Goal: Task Accomplishment & Management: Use online tool/utility

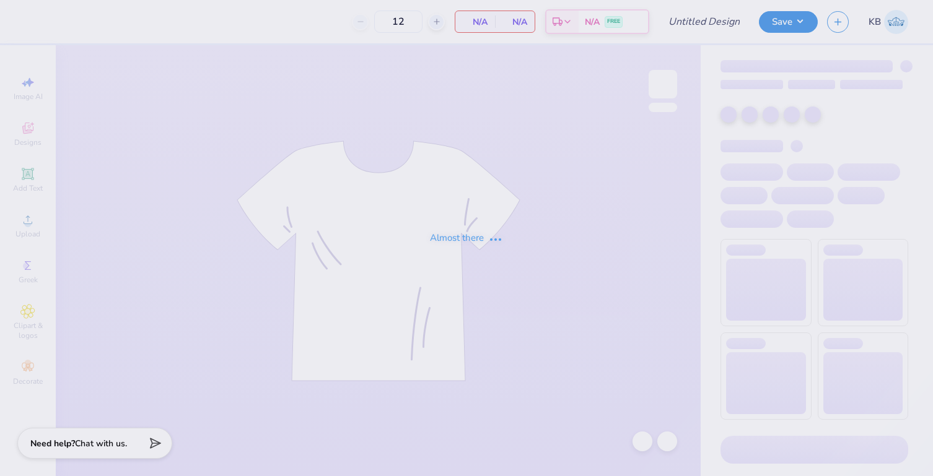
type input "Beta PR Polo"
type input "40"
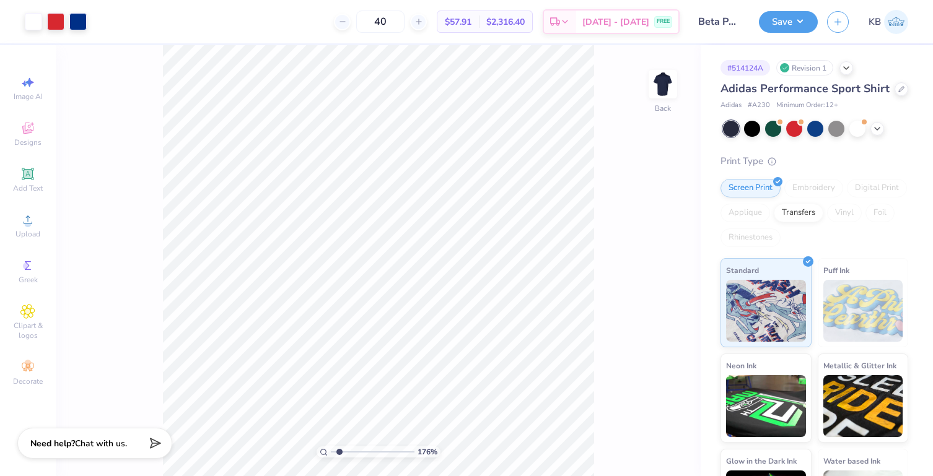
type input "1.65"
click at [339, 450] on input "range" at bounding box center [373, 452] width 84 height 11
click at [26, 138] on span "Designs" at bounding box center [27, 143] width 27 height 10
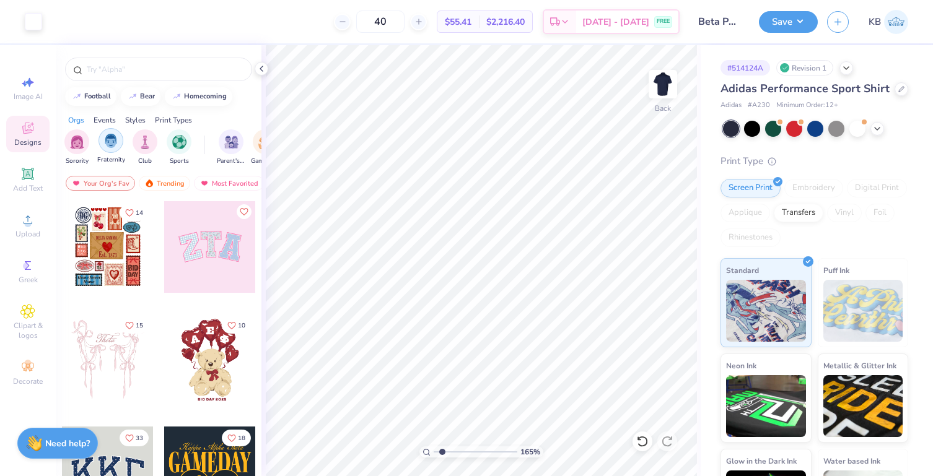
click at [111, 135] on img "filter for Fraternity" at bounding box center [111, 141] width 14 height 14
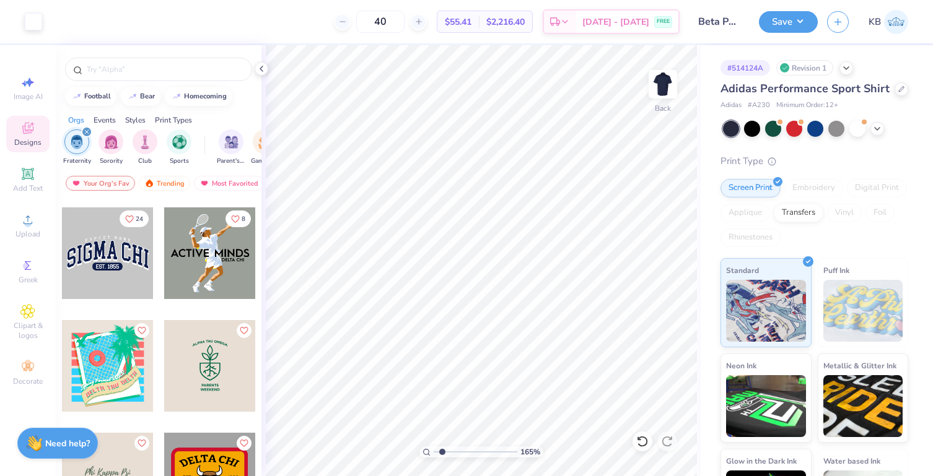
scroll to position [883, 0]
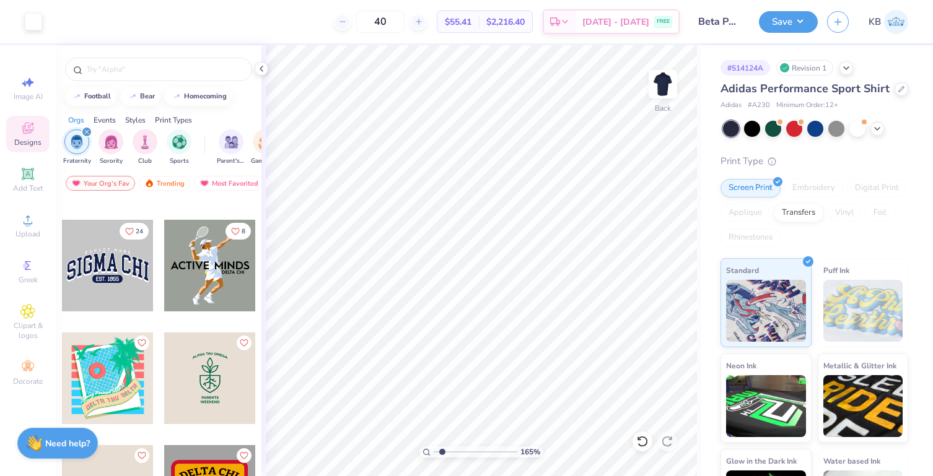
click at [109, 274] on div at bounding box center [108, 266] width 92 height 92
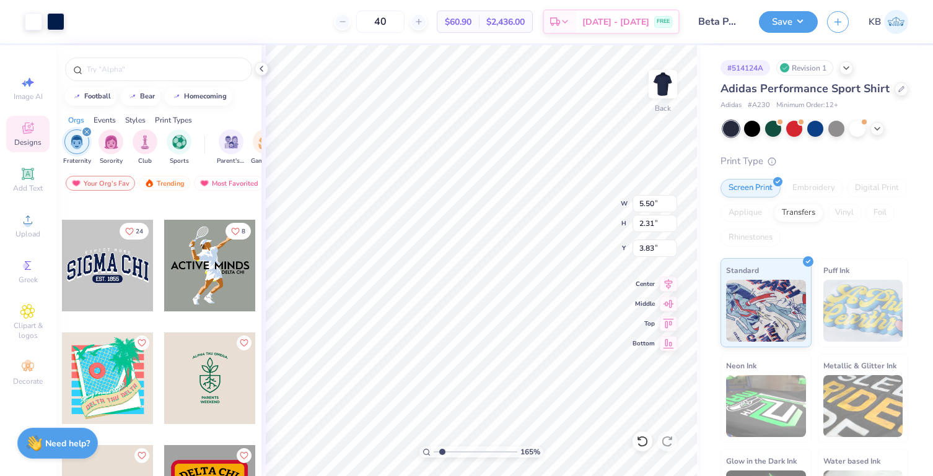
type input "5.50"
type input "2.31"
type input "3.61"
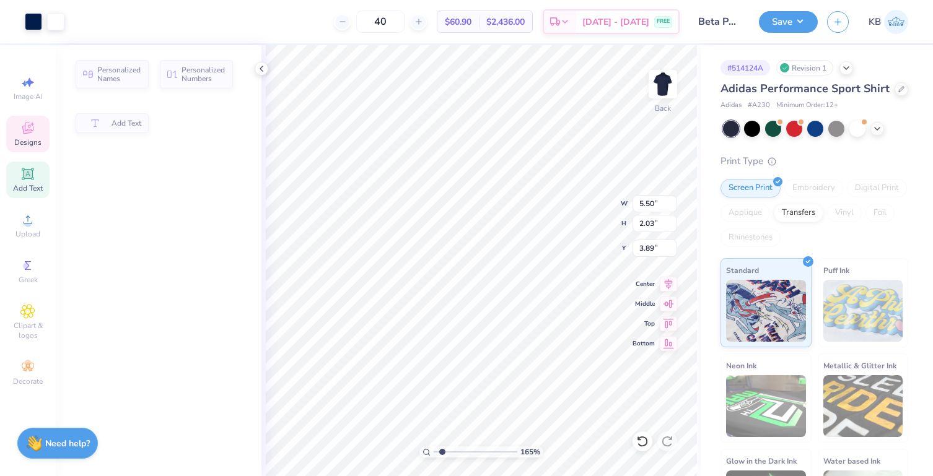
type input "2.03"
type input "3.89"
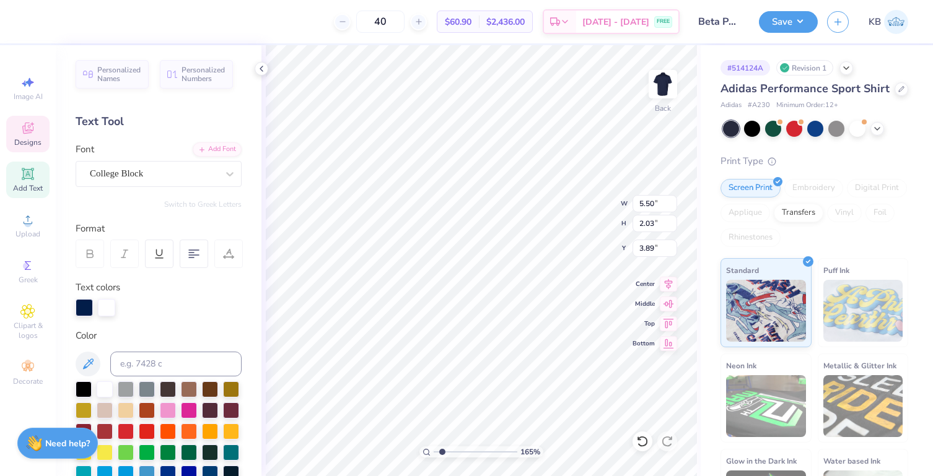
type textarea "S"
type textarea "Beta"
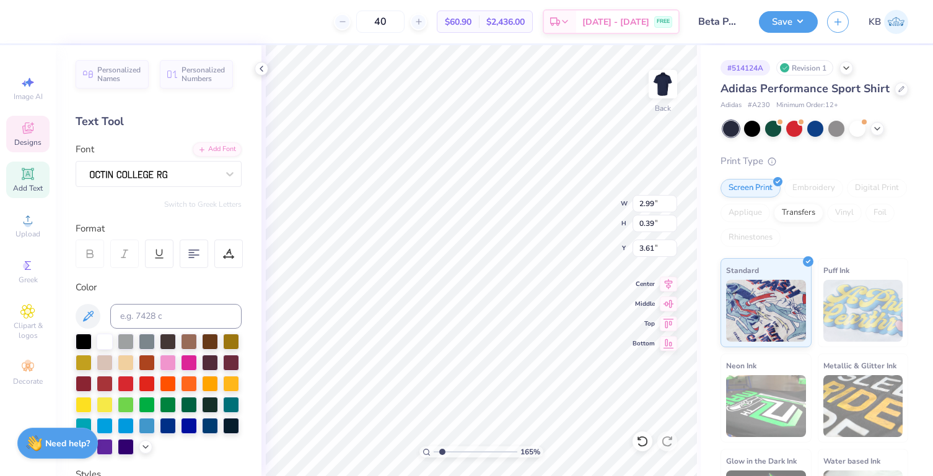
scroll to position [10, 3]
type textarea "E L O N , N C"
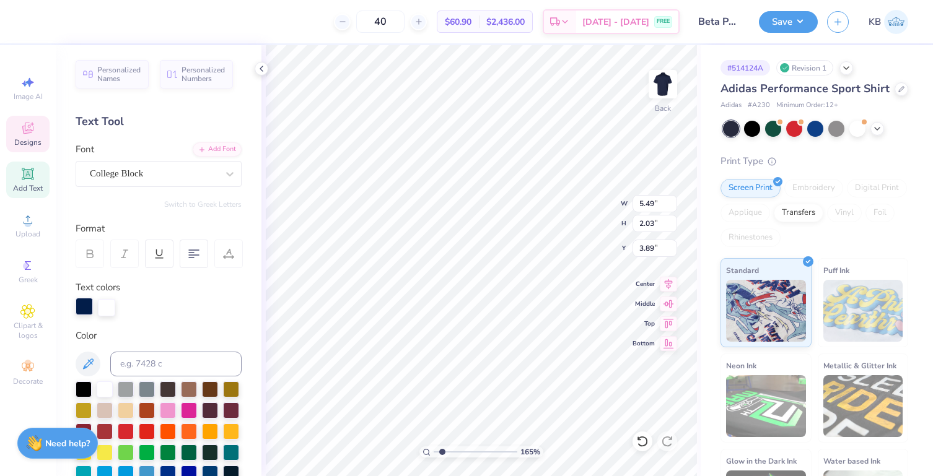
click at [88, 305] on div at bounding box center [84, 306] width 17 height 17
click at [125, 390] on div at bounding box center [126, 390] width 16 height 16
click at [106, 312] on div at bounding box center [106, 306] width 17 height 17
click at [108, 387] on div at bounding box center [105, 388] width 16 height 16
click at [103, 390] on div at bounding box center [105, 388] width 16 height 16
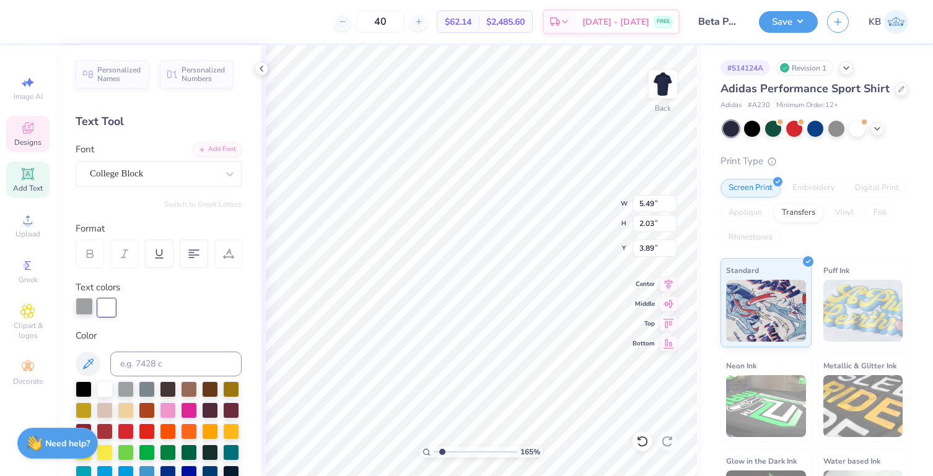
click at [80, 309] on div at bounding box center [84, 306] width 17 height 17
click at [101, 387] on div at bounding box center [105, 388] width 16 height 16
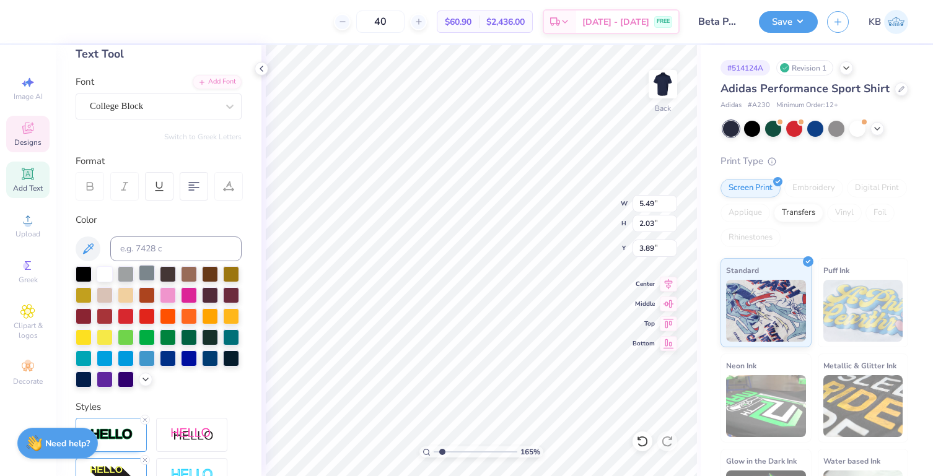
scroll to position [76, 0]
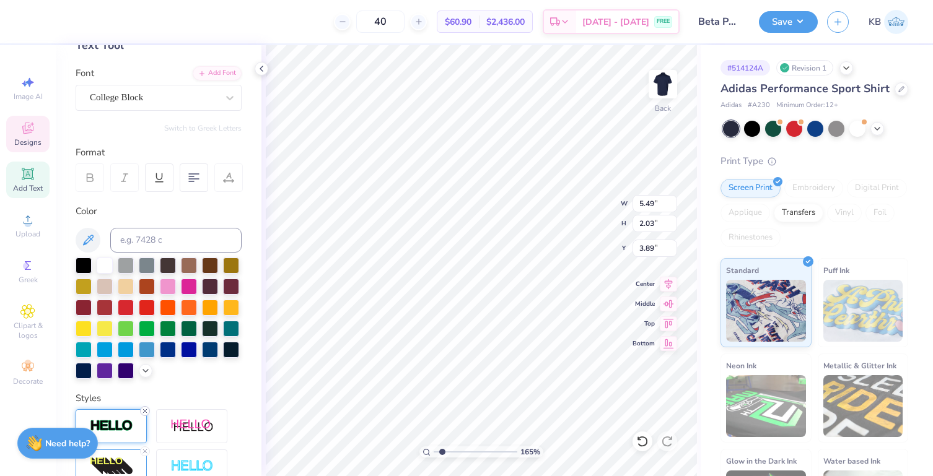
click at [147, 415] on icon at bounding box center [144, 411] width 7 height 7
type input "5.46"
type input "2.01"
type input "3.91"
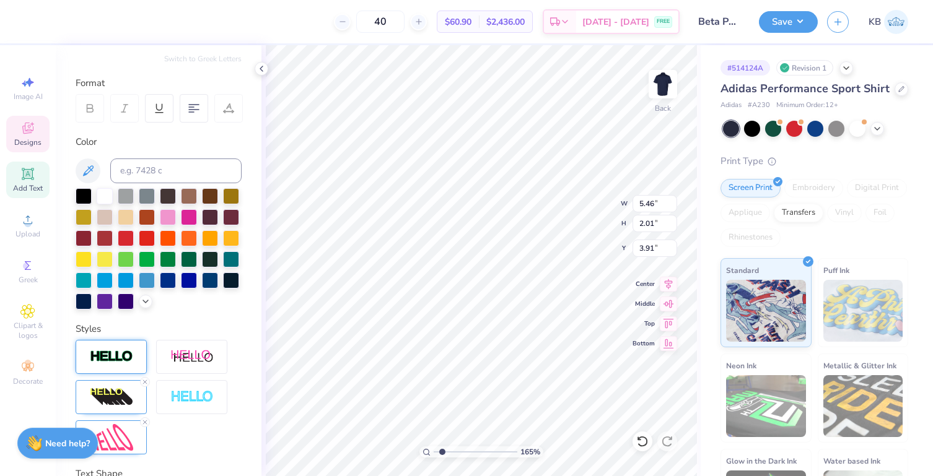
scroll to position [147, 0]
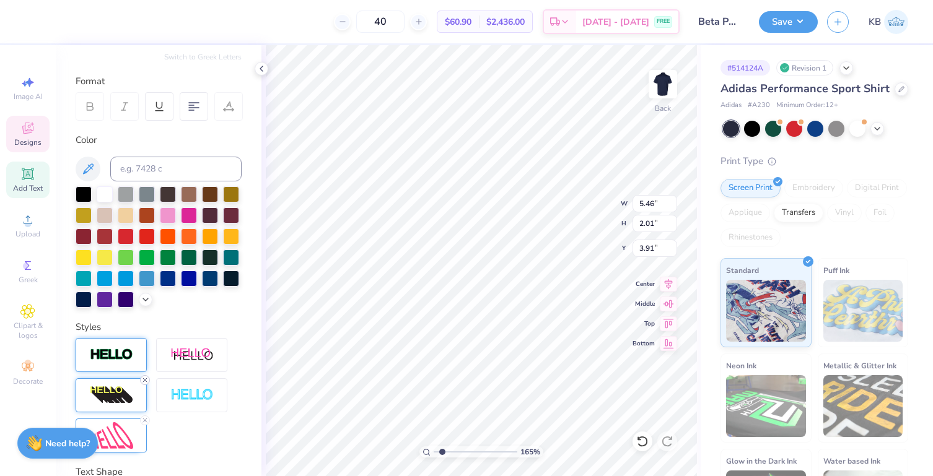
click at [142, 384] on icon at bounding box center [144, 380] width 7 height 7
type input "1.92"
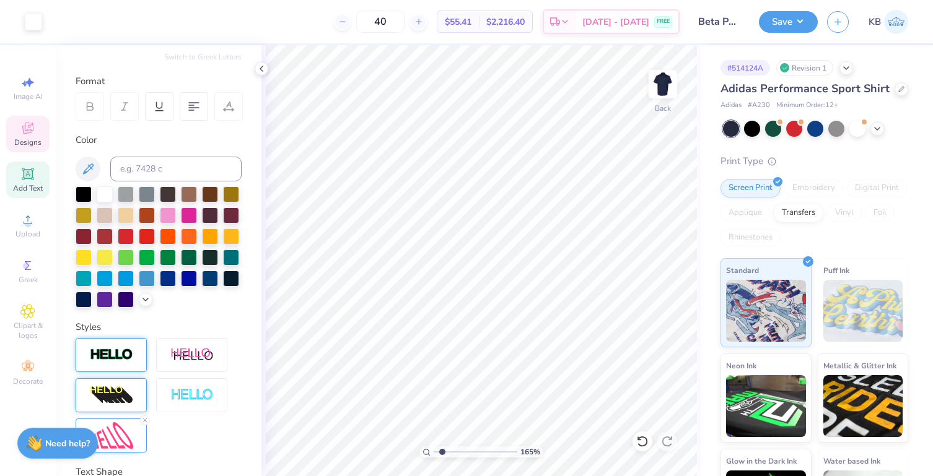
click at [28, 136] on div "Designs" at bounding box center [27, 134] width 43 height 37
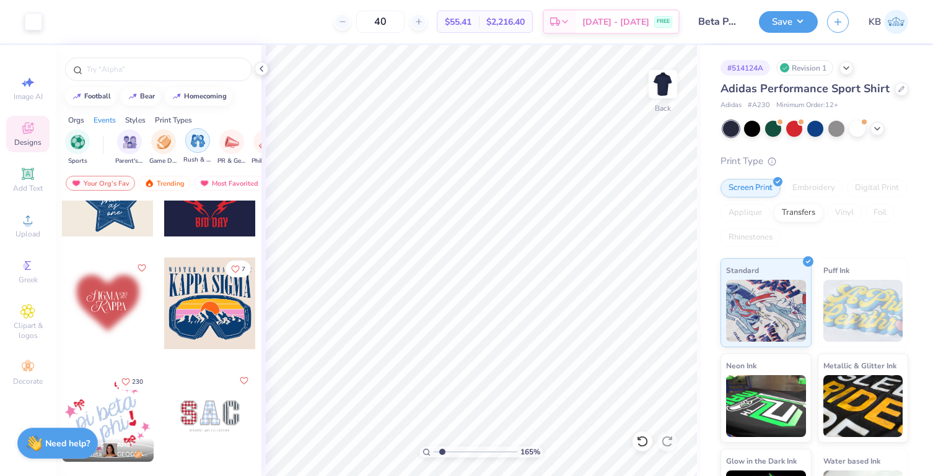
scroll to position [0, 104]
click at [227, 144] on img "filter for PR & General" at bounding box center [229, 141] width 14 height 14
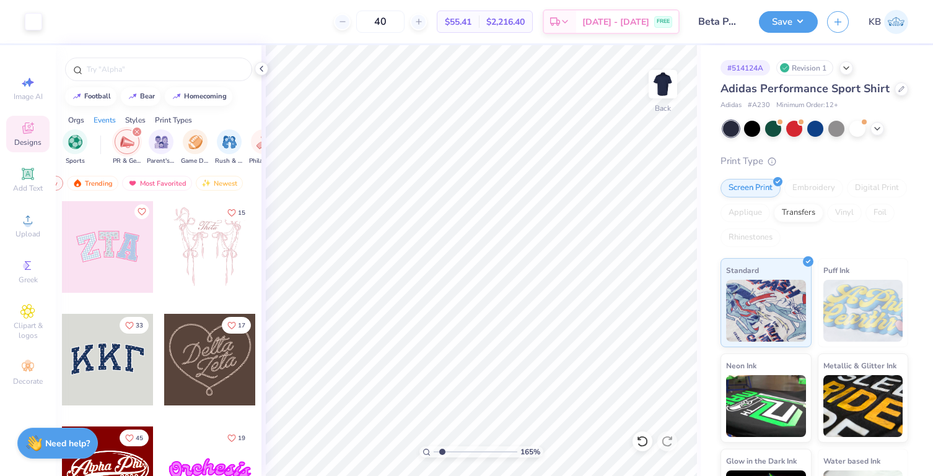
scroll to position [0, 0]
click at [110, 143] on img "filter for Fraternity" at bounding box center [111, 141] width 14 height 14
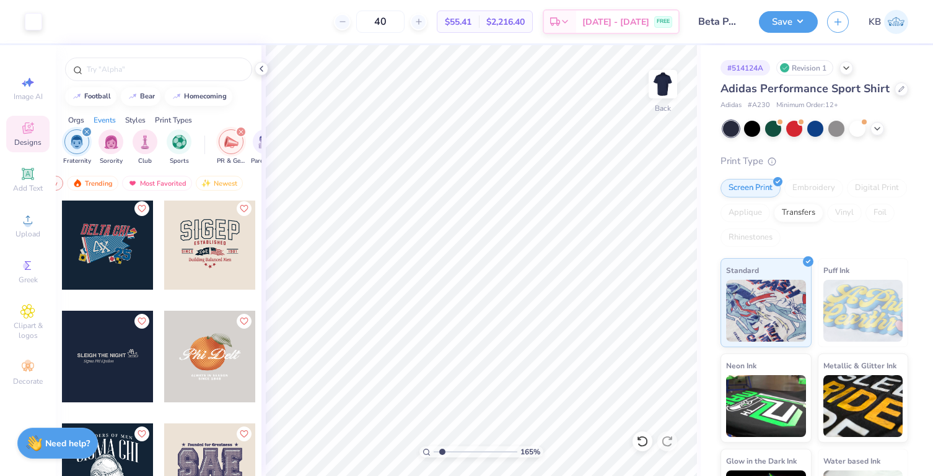
scroll to position [3404, 0]
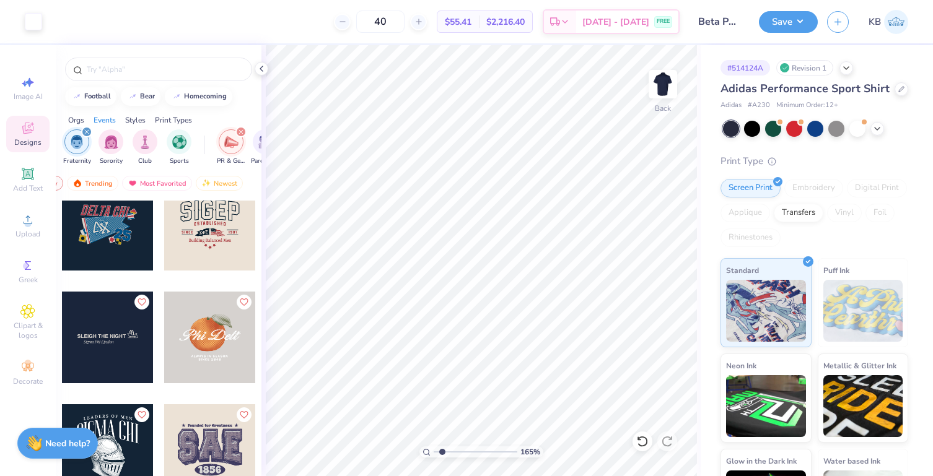
click at [183, 234] on div at bounding box center [210, 225] width 92 height 92
type input "6.17"
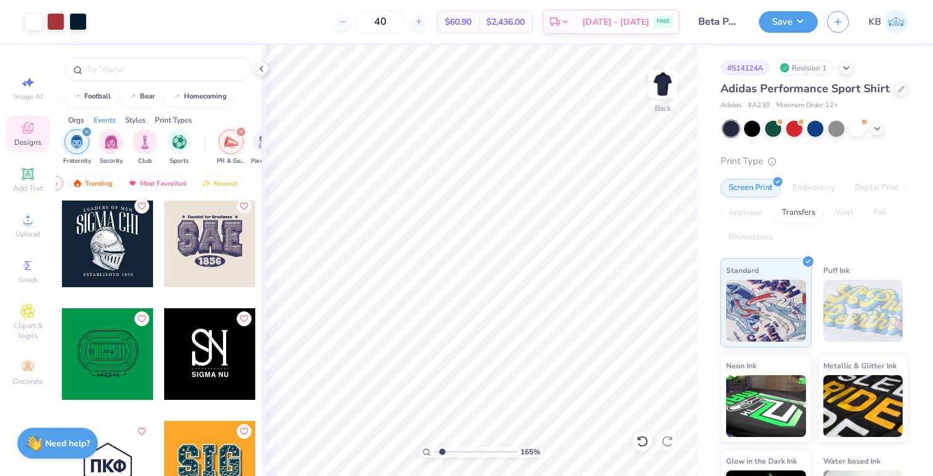
scroll to position [3614, 0]
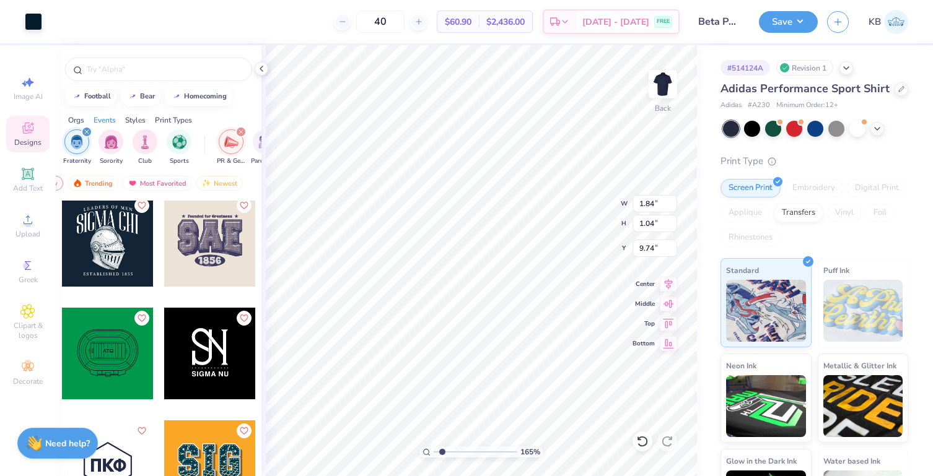
type input "1.84"
type input "1.04"
type input "9.74"
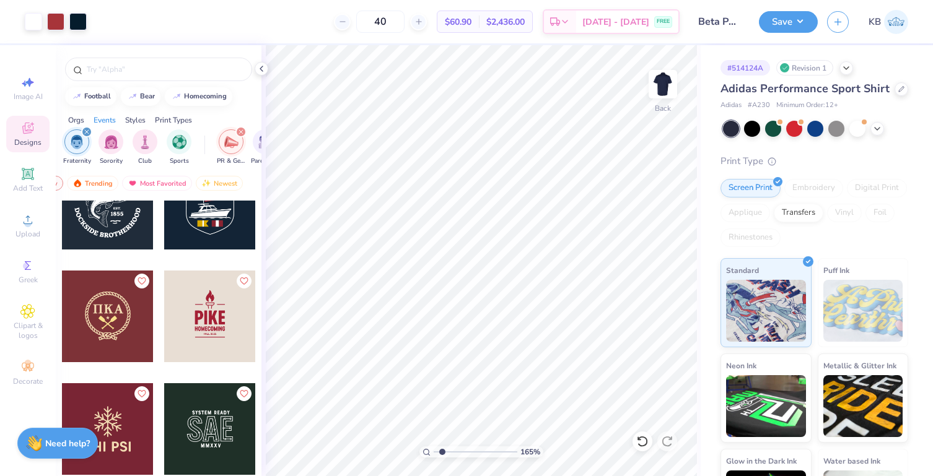
scroll to position [3990, 0]
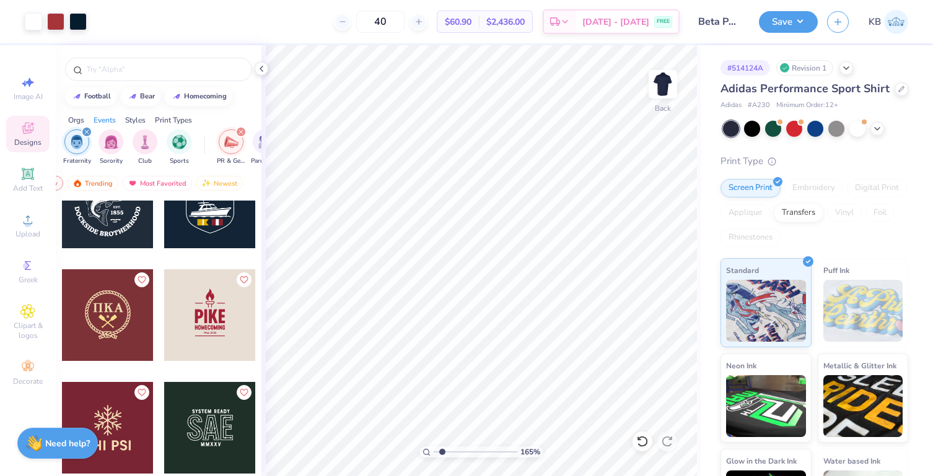
click at [112, 326] on div at bounding box center [108, 315] width 92 height 92
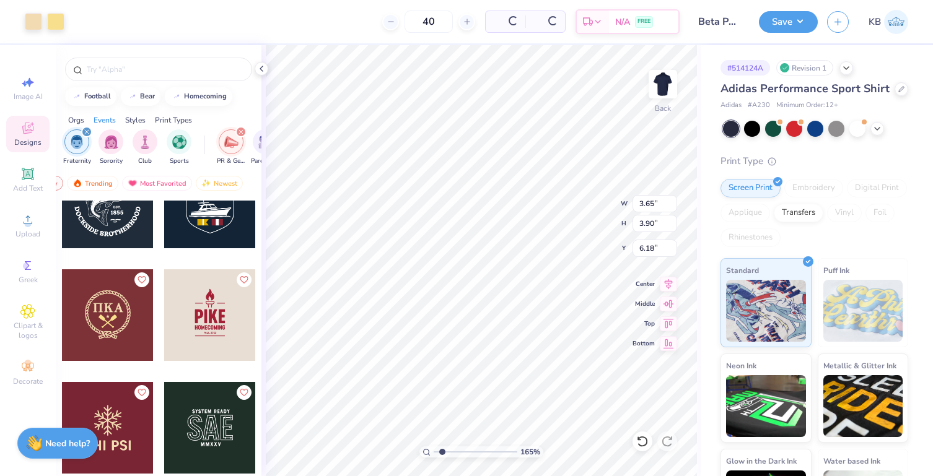
type input "6.18"
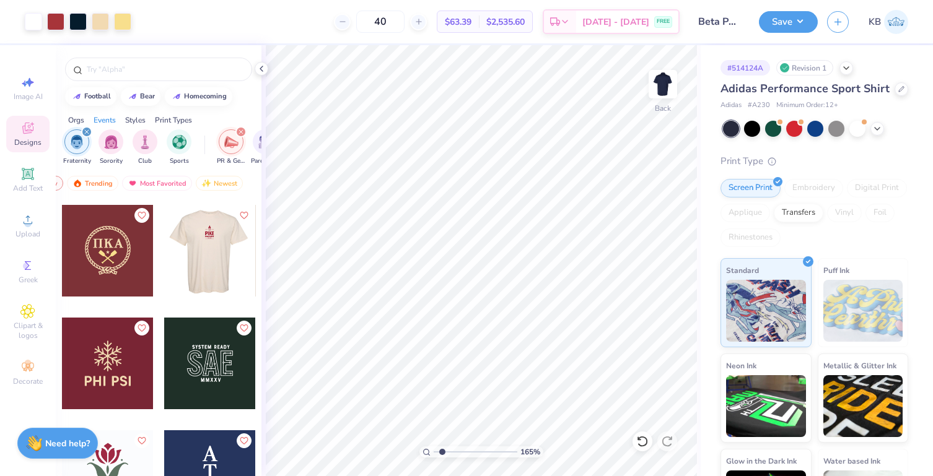
scroll to position [4051, 0]
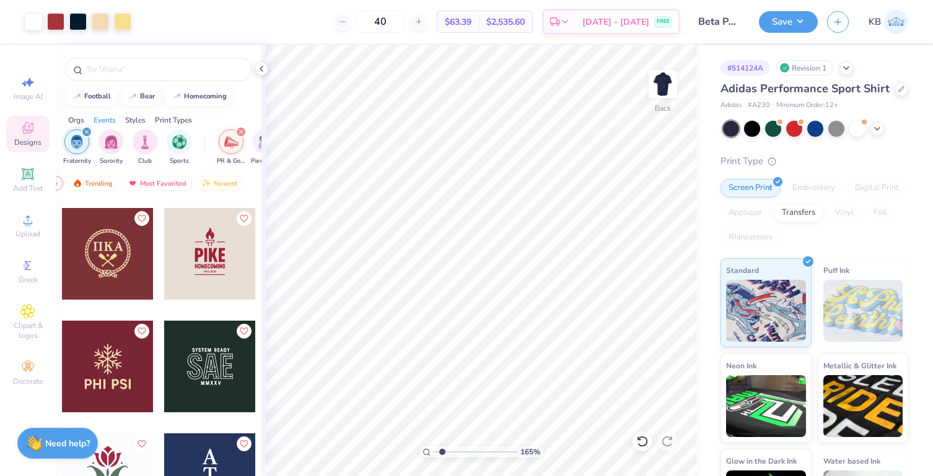
click at [212, 269] on div at bounding box center [210, 254] width 92 height 92
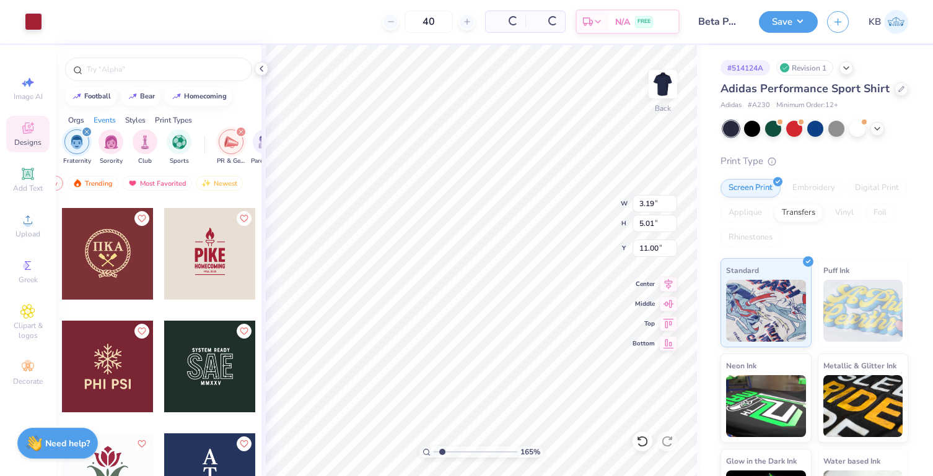
type input "11.00"
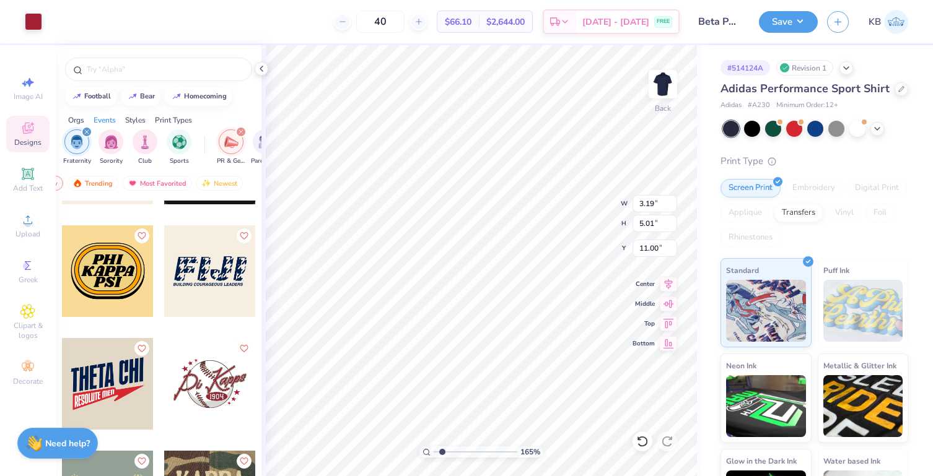
scroll to position [6780, 0]
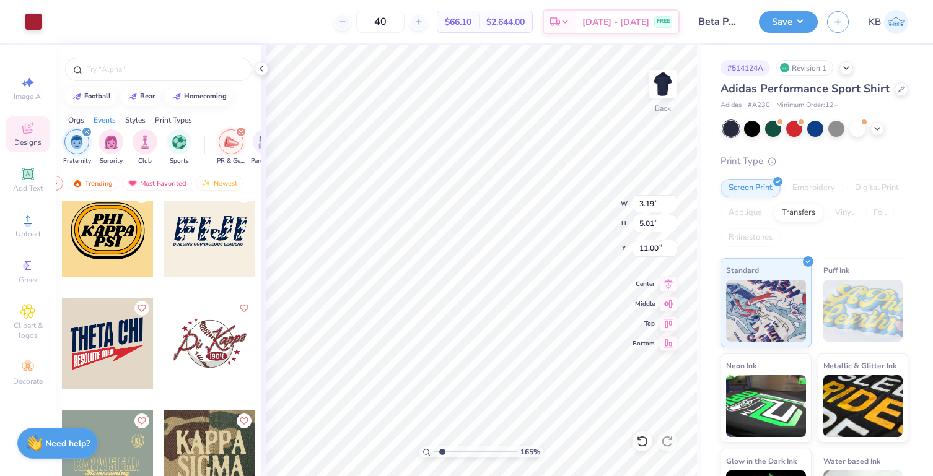
click at [110, 349] on div at bounding box center [15, 344] width 275 height 92
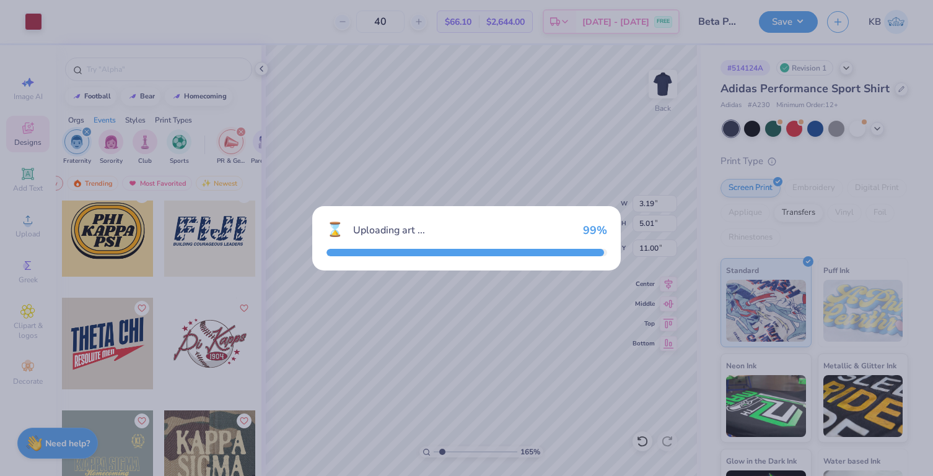
type input "4.41"
type input "3.17"
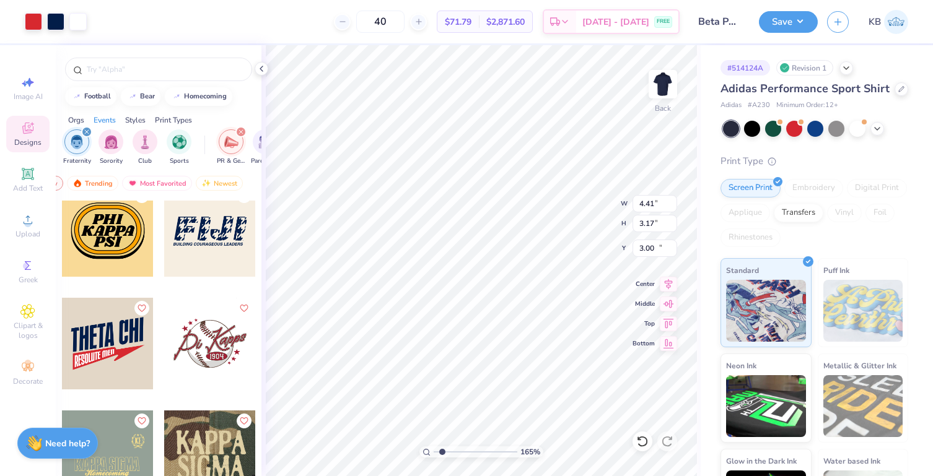
type input "13.50"
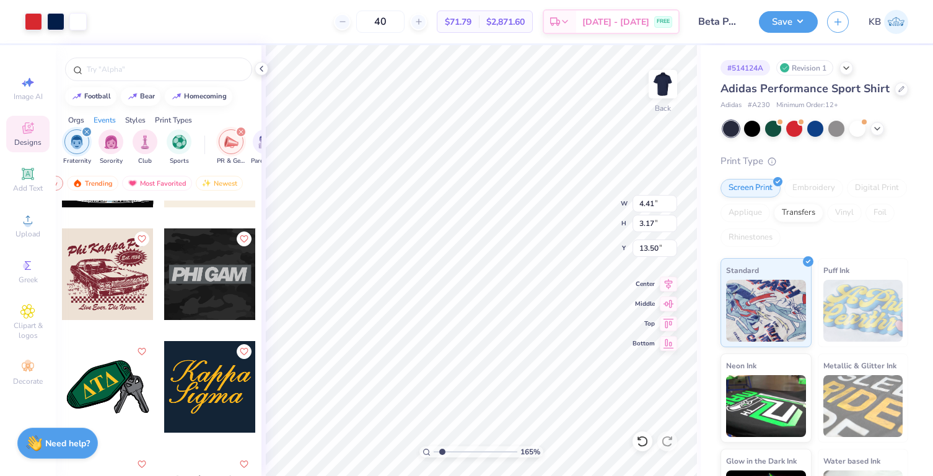
scroll to position [7644, 0]
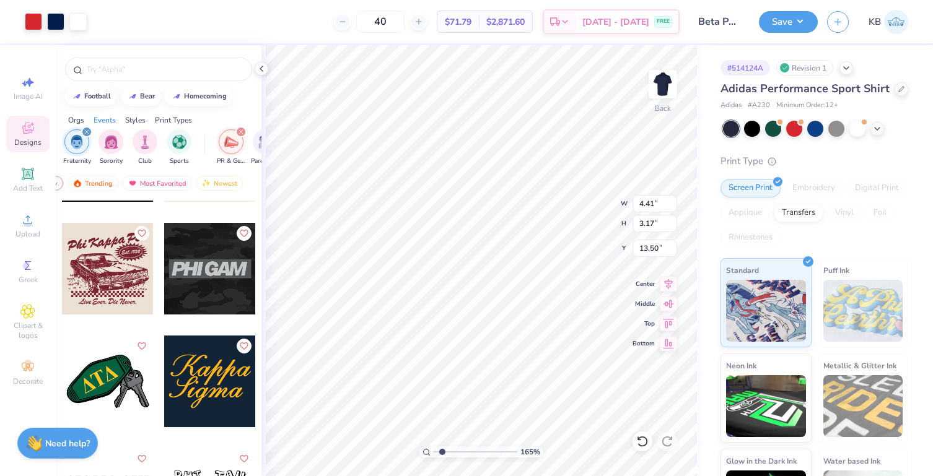
click at [115, 377] on div at bounding box center [108, 382] width 92 height 92
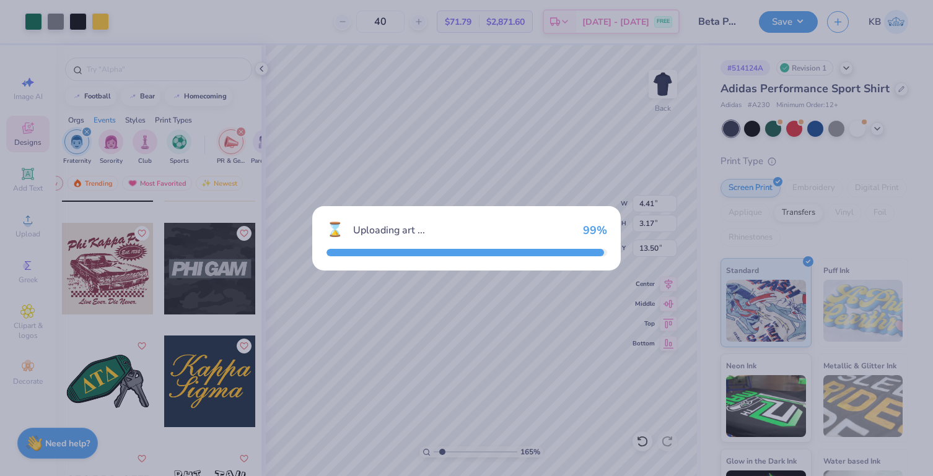
type input "7.48"
type input "4.83"
type input "3.00"
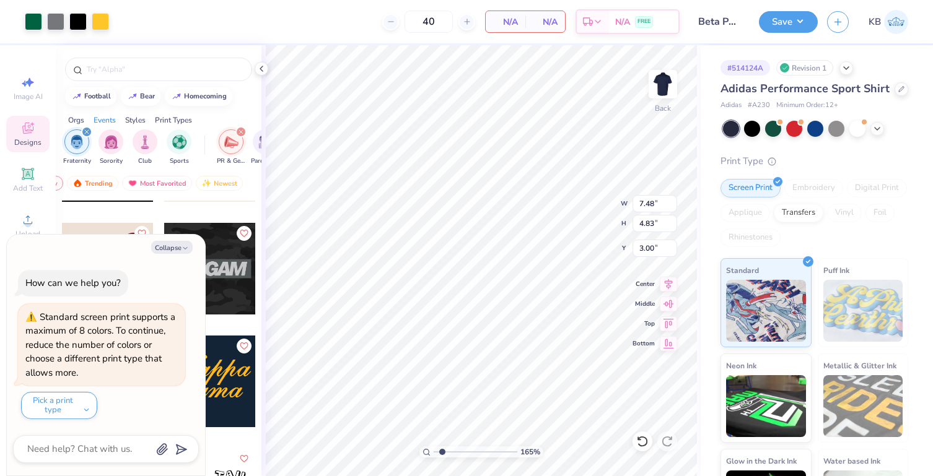
type textarea "x"
type input "17.61"
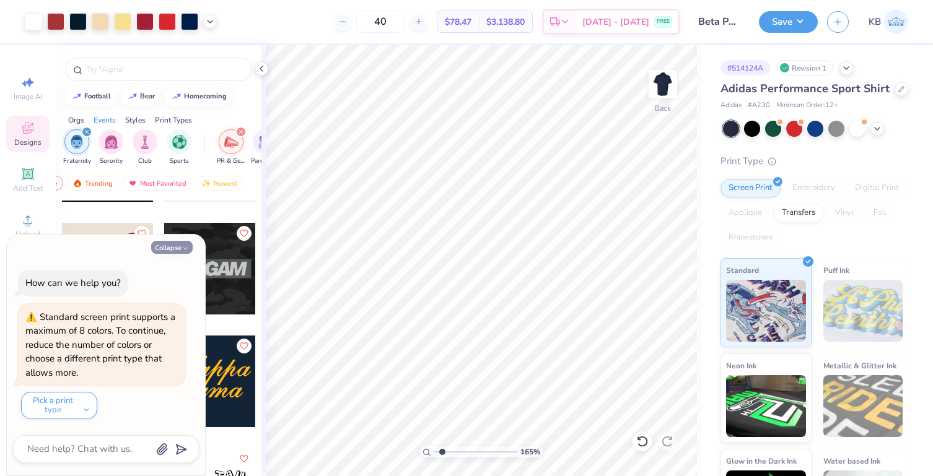
click at [168, 250] on button "Collapse" at bounding box center [171, 247] width 41 height 13
type textarea "x"
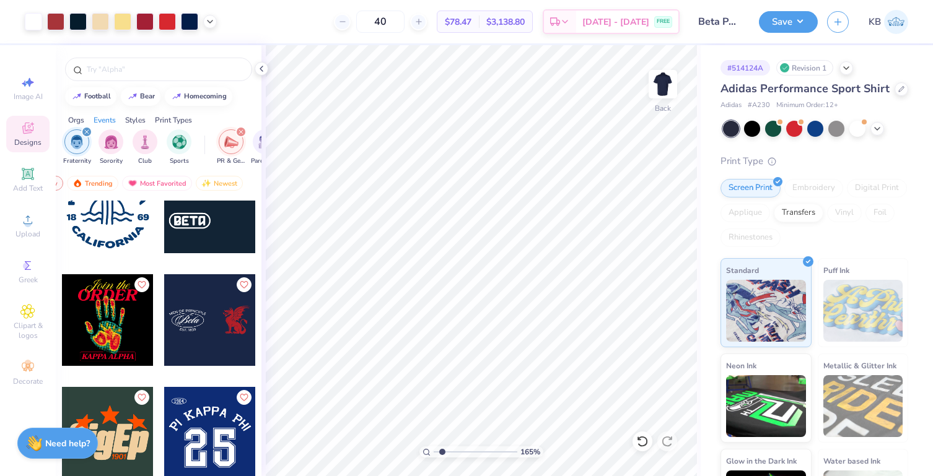
scroll to position [9636, 0]
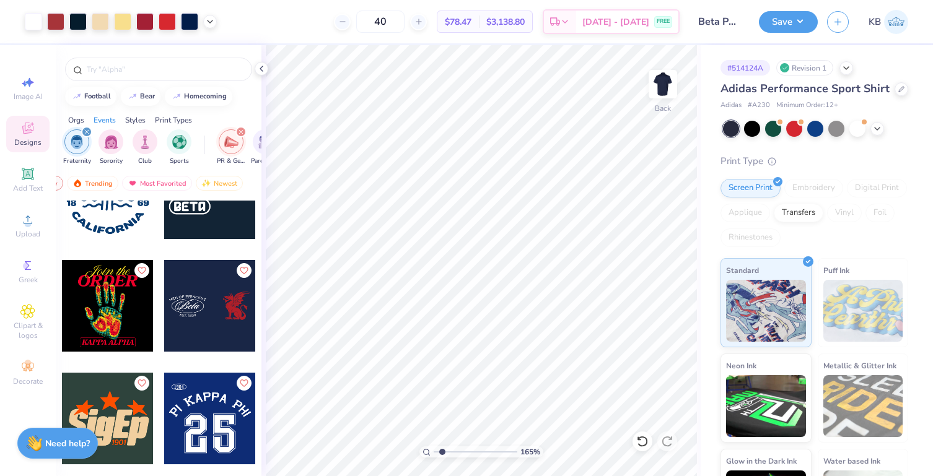
click at [209, 310] on div at bounding box center [210, 306] width 92 height 92
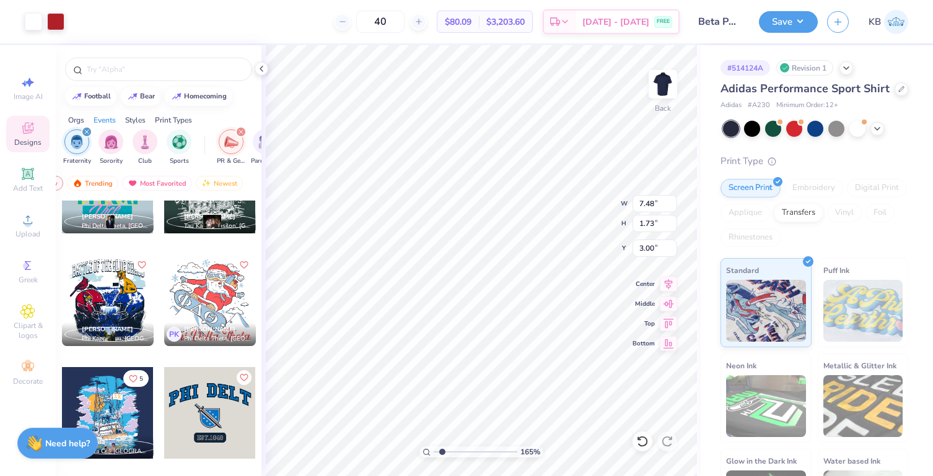
scroll to position [12460, 0]
type input "4.41"
type input "3.17"
type input "13.50"
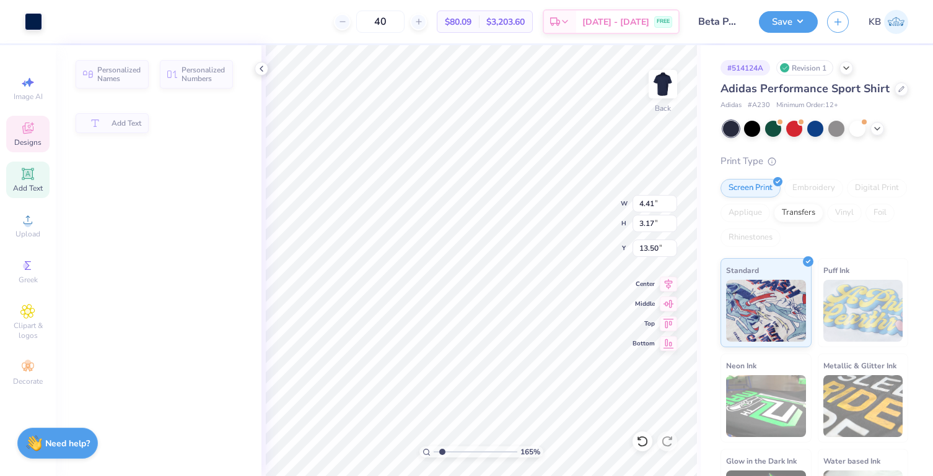
type input "4.34"
type input "2.09"
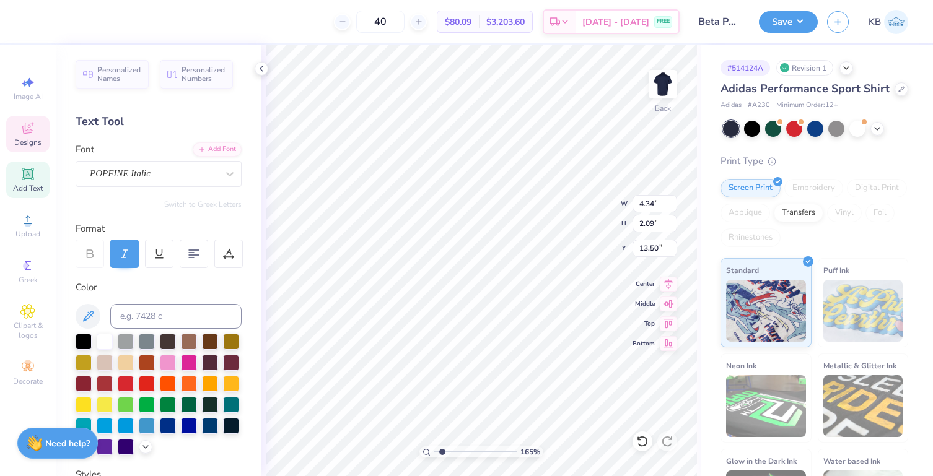
scroll to position [10, 1]
type textarea "Beta theta pi"
type input "4.94"
type input "1.92"
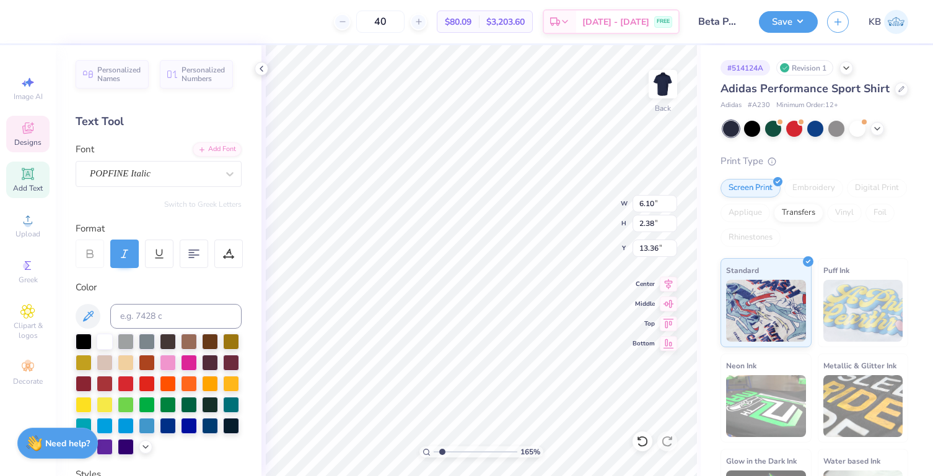
type input "13.81"
type input "2.38"
type input "1.10"
type input "15.42"
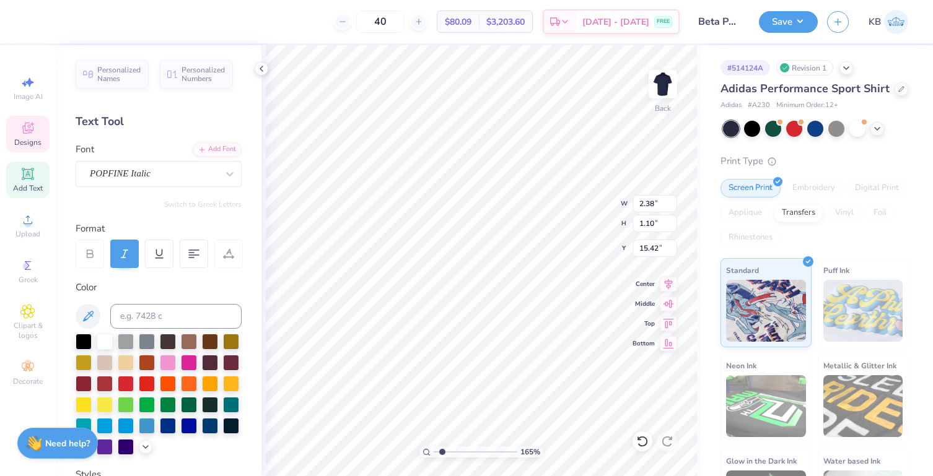
type textarea "Elon, [GEOGRAPHIC_DATA]"
click at [106, 341] on div at bounding box center [105, 341] width 16 height 16
type input "7.17"
type input "0.58"
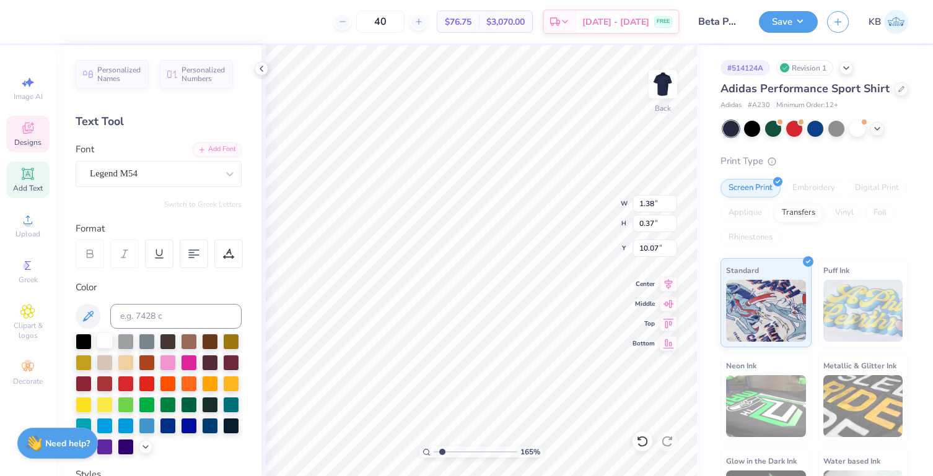
type input "9.97"
type input "11.00"
type input "4.90"
type input "2.60"
click at [55, 21] on div at bounding box center [55, 20] width 17 height 17
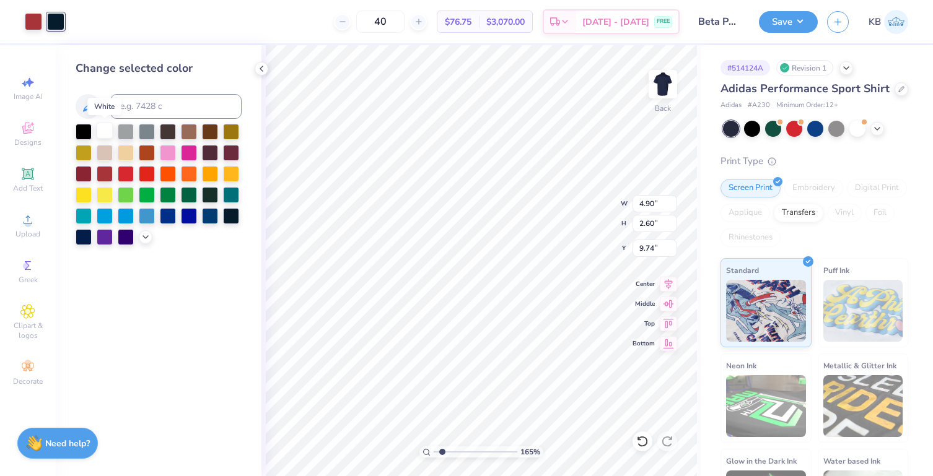
click at [103, 131] on div at bounding box center [105, 131] width 16 height 16
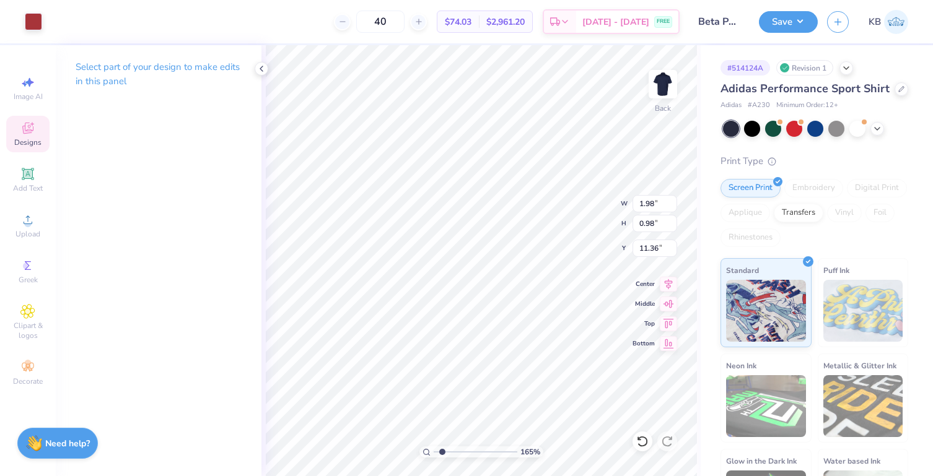
type input "8.50"
type input "0.99"
type input "8.75"
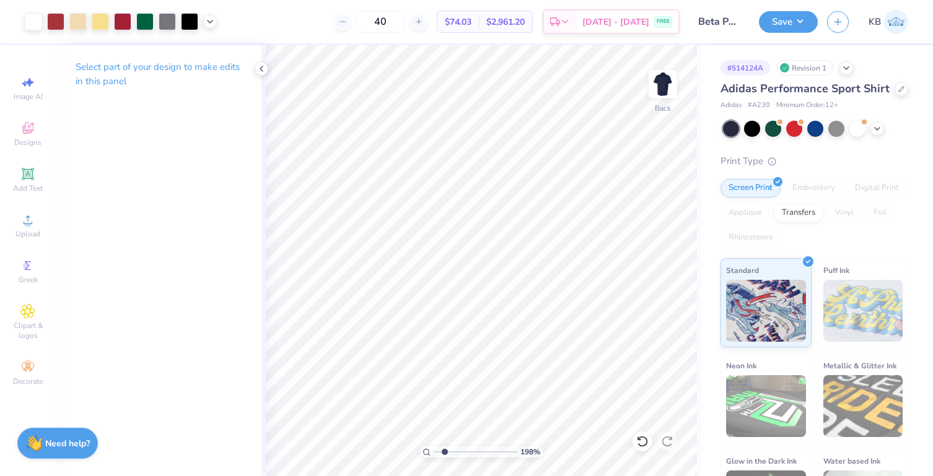
type input "1.98"
click at [444, 449] on input "range" at bounding box center [476, 452] width 84 height 11
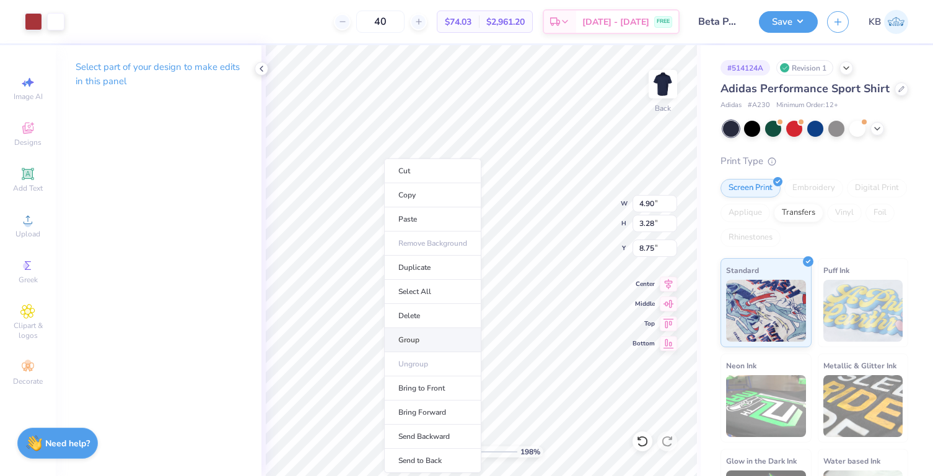
click at [411, 339] on li "Group" at bounding box center [432, 340] width 97 height 24
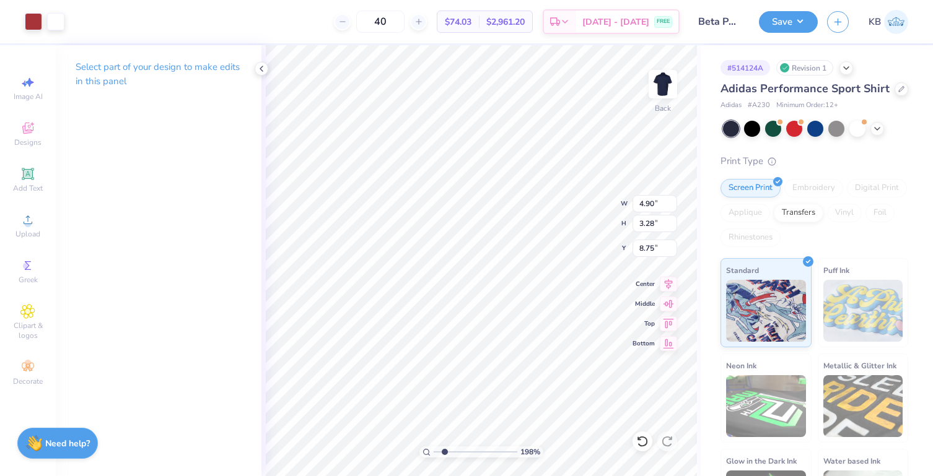
type input "6.48"
type input "7.48"
type input "1.73"
type input "3.25"
type input "1.73"
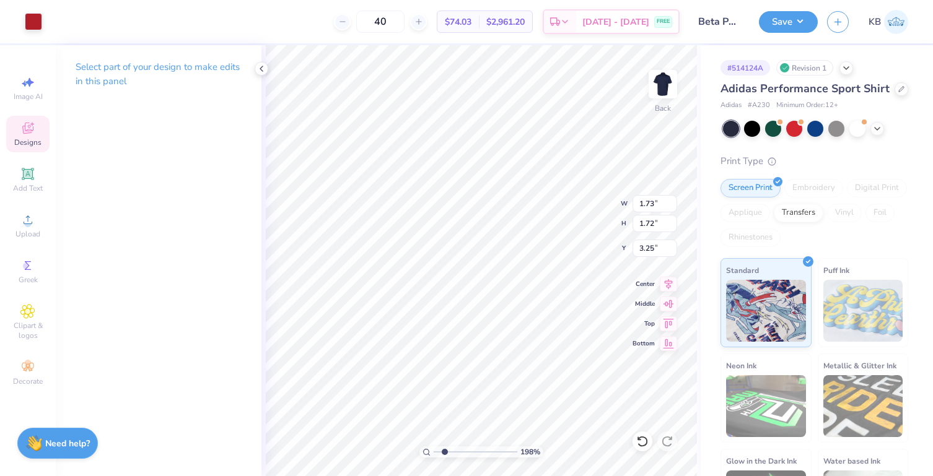
type input "1.72"
type input "3.88"
type input "2.29"
type input "3.41"
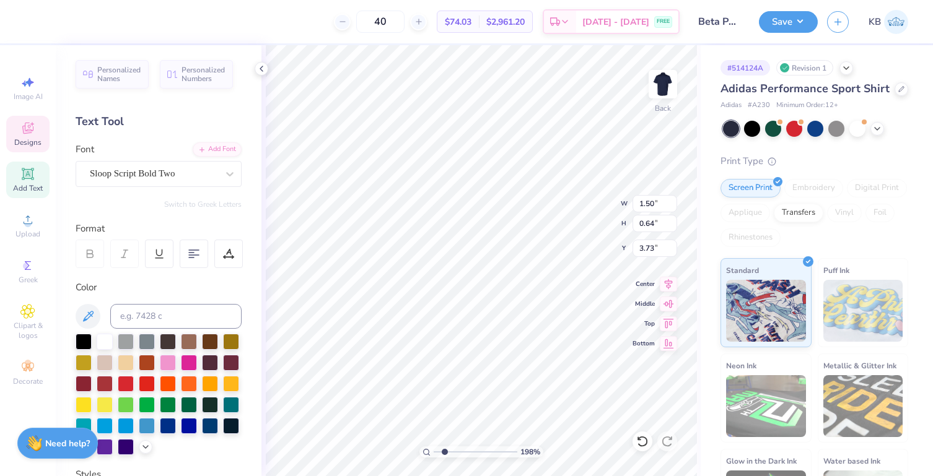
type input "5.70"
type input "1.92"
type input "0.82"
type input "5.48"
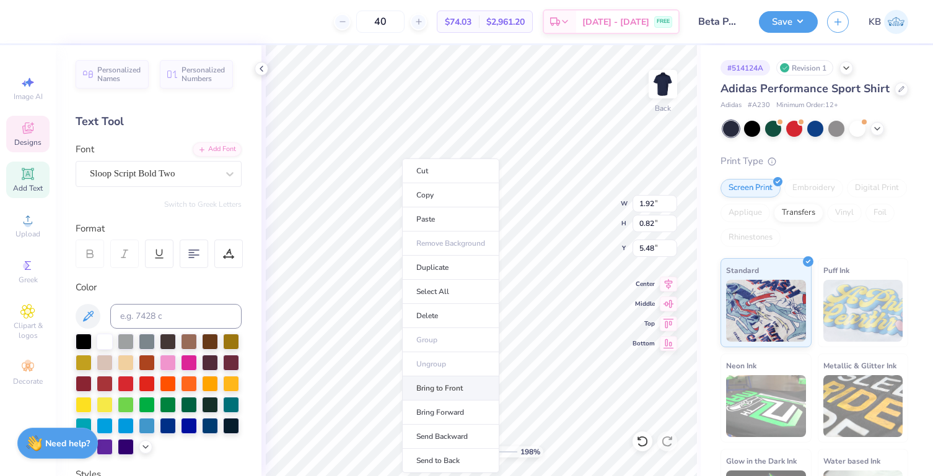
click at [434, 386] on li "Bring to Front" at bounding box center [450, 389] width 97 height 24
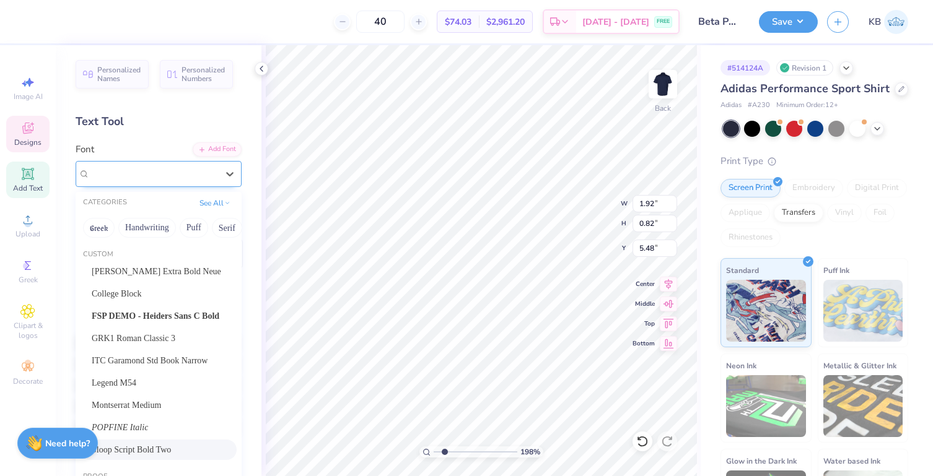
click at [140, 175] on div "Sloop Script Bold Two" at bounding box center [154, 173] width 130 height 19
click at [140, 291] on span "College Block" at bounding box center [117, 293] width 50 height 13
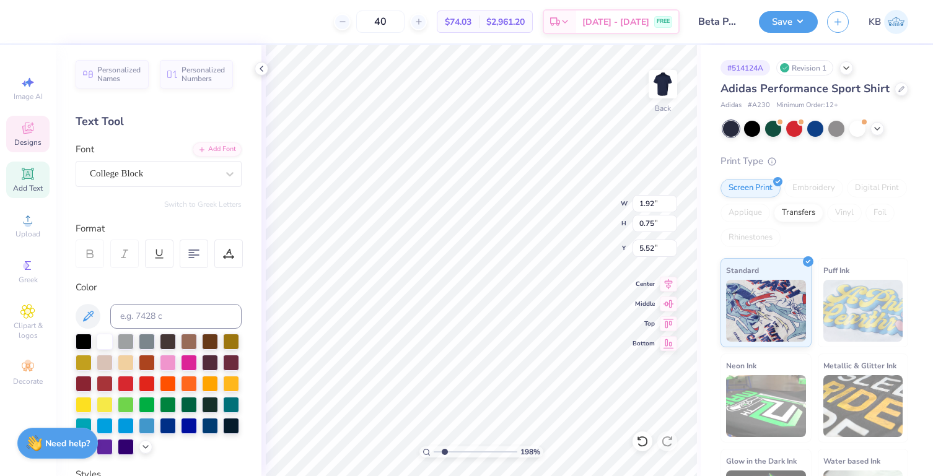
type input "0.75"
type input "5.52"
type input "5.74"
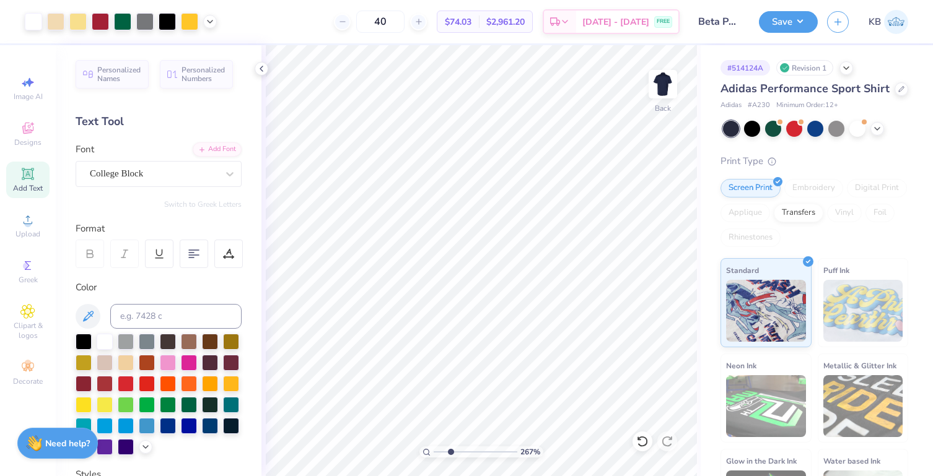
drag, startPoint x: 445, startPoint y: 452, endPoint x: 450, endPoint y: 443, distance: 10.0
type input "2.67"
click at [450, 447] on input "range" at bounding box center [476, 452] width 84 height 11
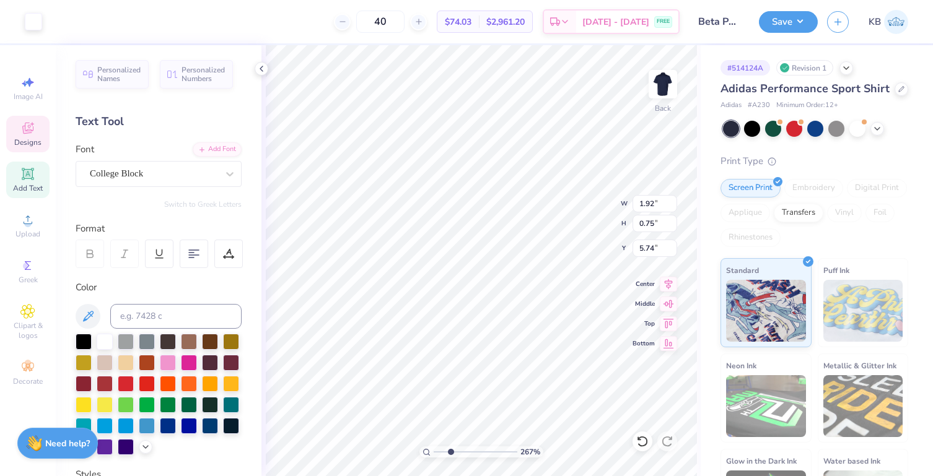
type input "7.10"
type textarea "B"
type textarea "elon, [GEOGRAPHIC_DATA]"
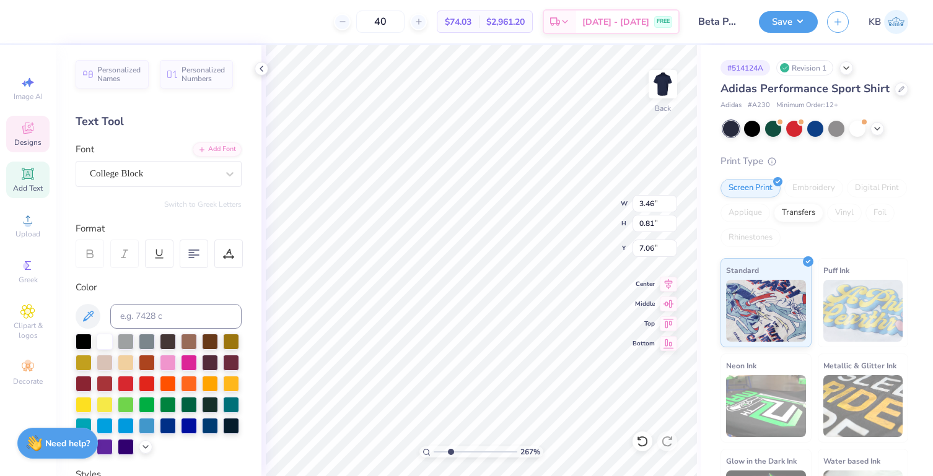
type input "1.60"
type input "0.38"
type input "6.60"
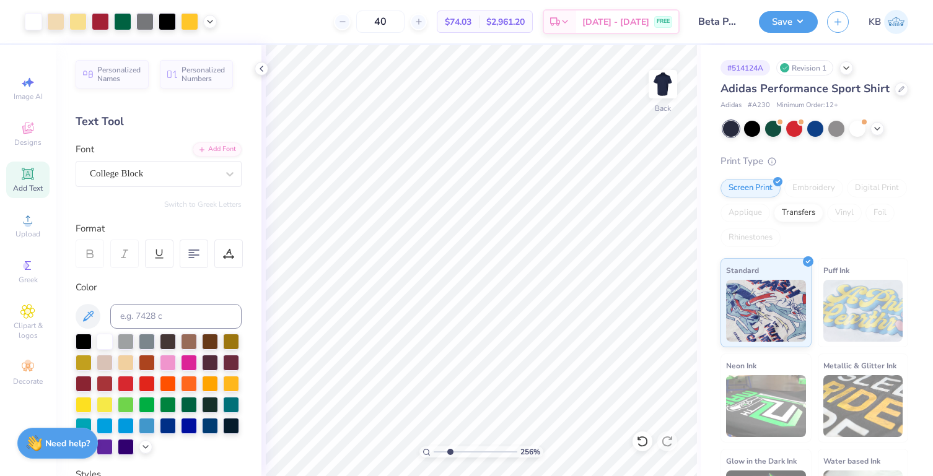
type input "2.62"
click at [450, 447] on input "range" at bounding box center [476, 452] width 84 height 11
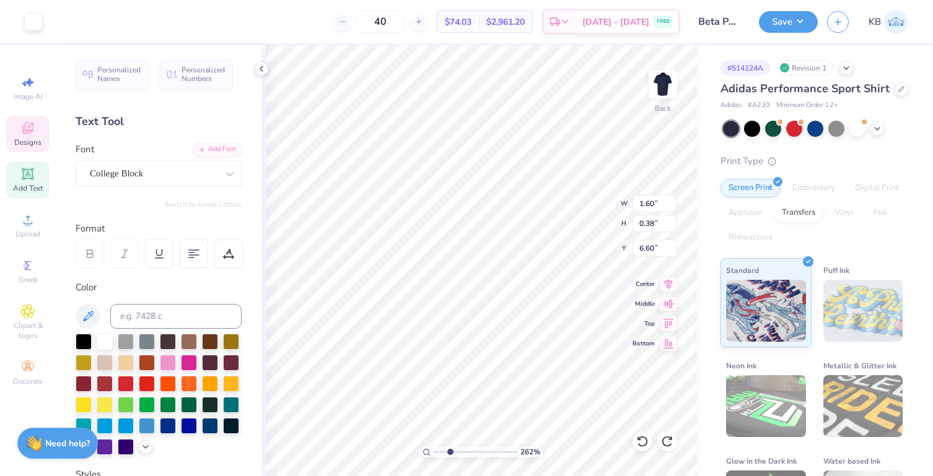
type input "1.60"
type input "0.38"
type input "6.60"
type input "1.92"
type input "1.24"
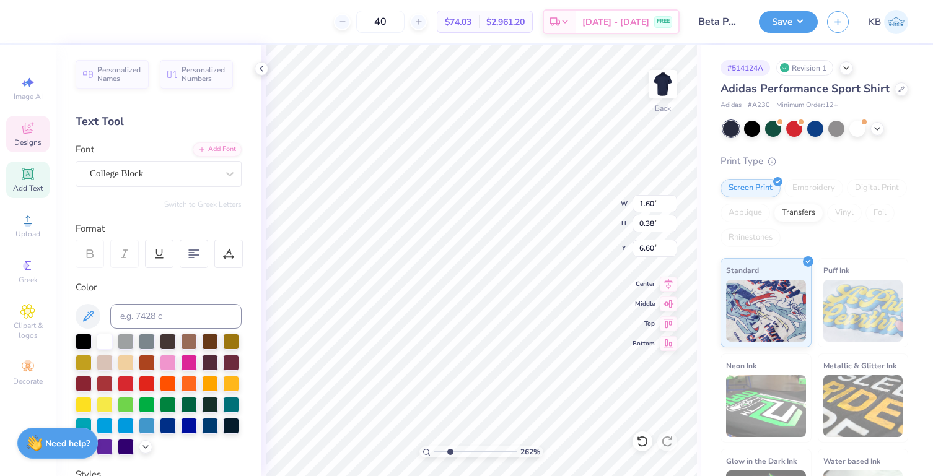
type input "5.74"
type input "2.29"
type input "3.41"
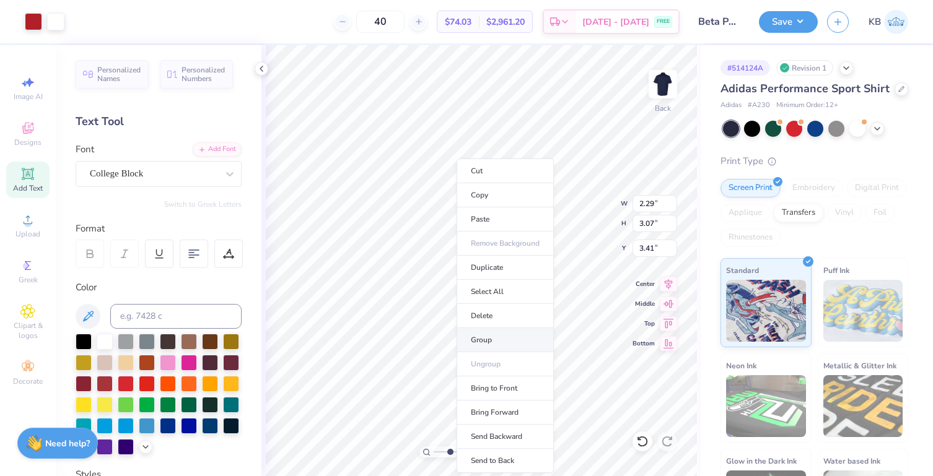
click at [478, 341] on li "Group" at bounding box center [504, 340] width 97 height 24
type input "3.57"
type input "3.10"
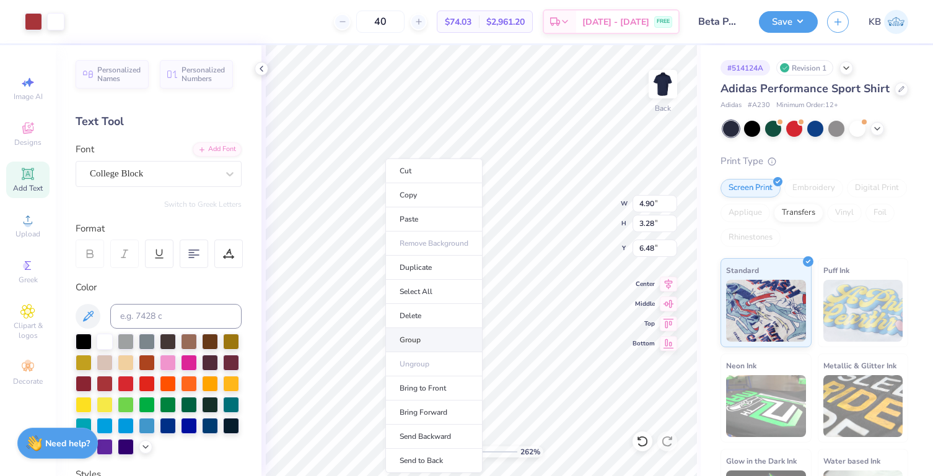
click at [405, 338] on li "Group" at bounding box center [433, 340] width 97 height 24
type input "1.98"
click at [444, 450] on input "range" at bounding box center [476, 452] width 84 height 11
type input "3.65"
type input "3.90"
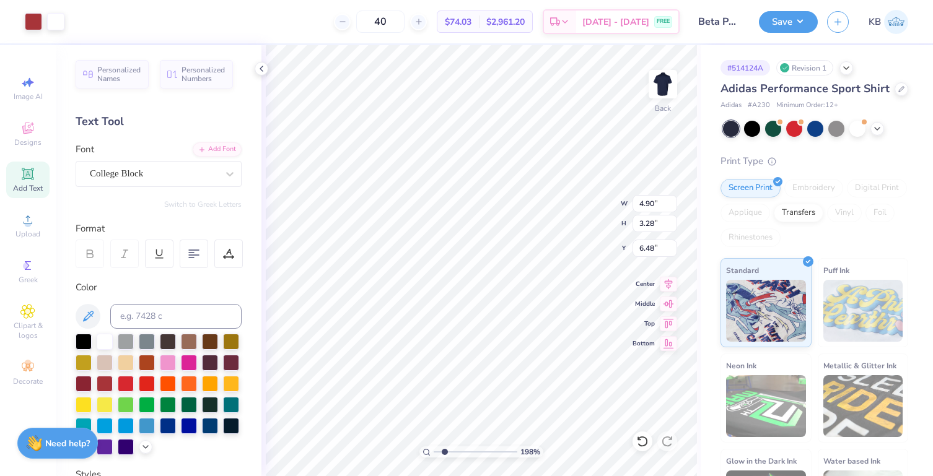
type input "6.18"
type input "2.40"
type input "0.73"
type input "7.20"
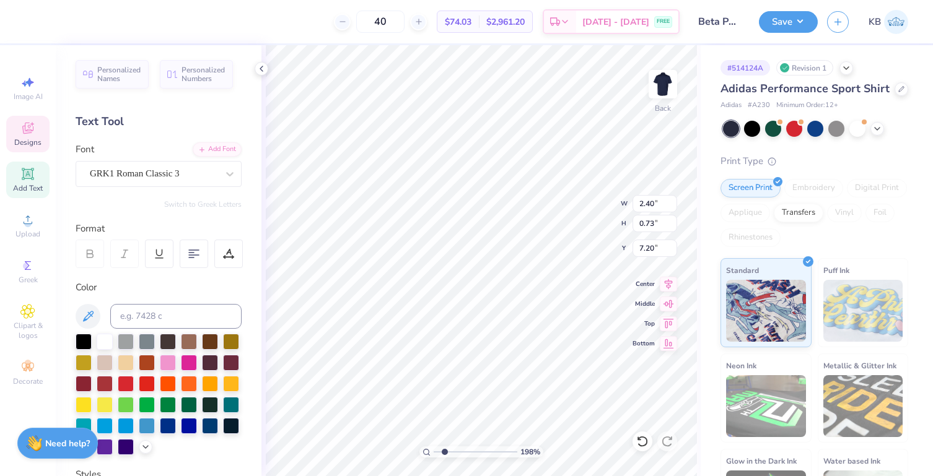
type textarea "P"
type textarea "BQP"
click at [567, 217] on div "198 % Back W 2.40 2.40 " H 0.73 0.73 " Y 7.20 7.20 " Center Middle Top Bottom" at bounding box center [480, 260] width 439 height 431
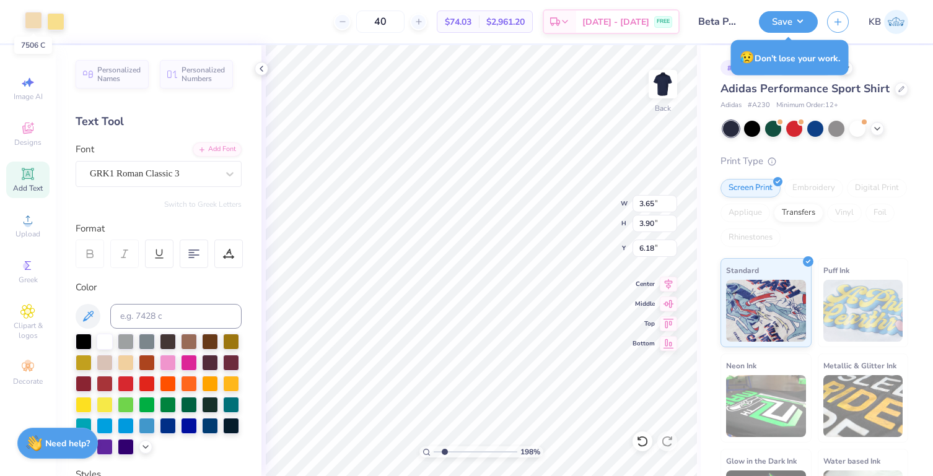
click at [33, 19] on div at bounding box center [33, 20] width 17 height 17
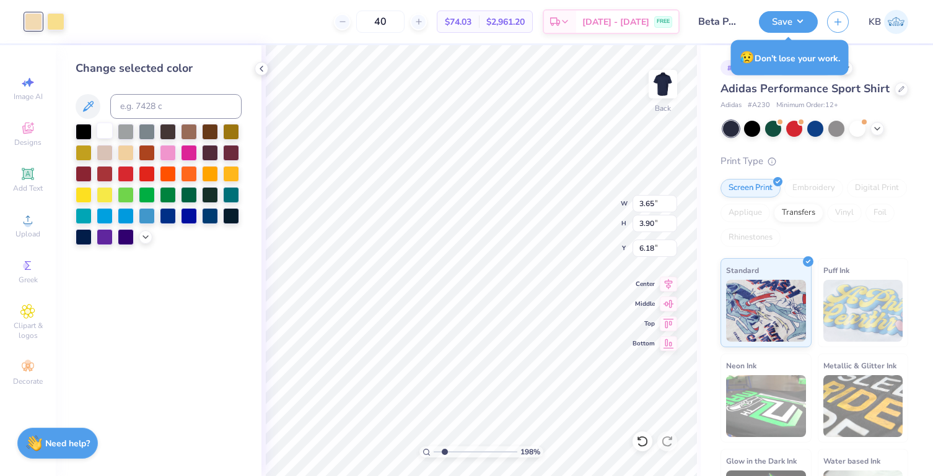
click at [100, 133] on div at bounding box center [105, 131] width 16 height 16
click at [55, 17] on div at bounding box center [55, 20] width 17 height 17
click at [103, 133] on div at bounding box center [105, 131] width 16 height 16
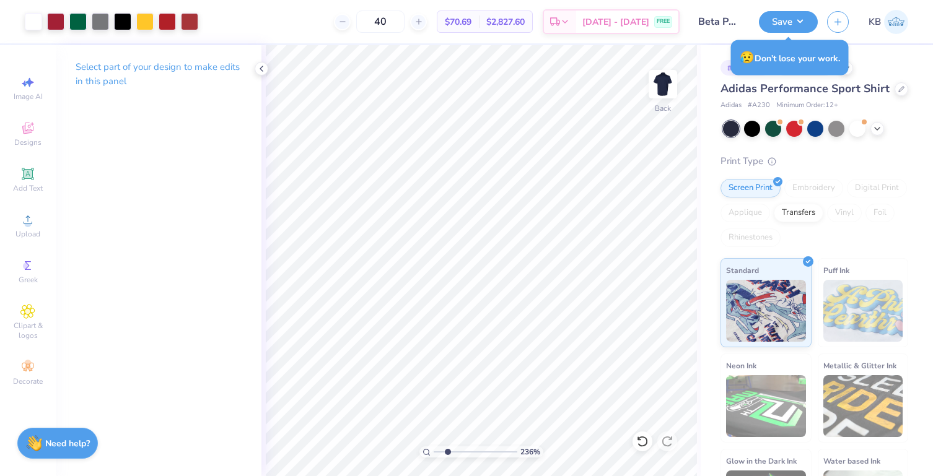
type input "2.36"
click at [447, 447] on input "range" at bounding box center [476, 452] width 84 height 11
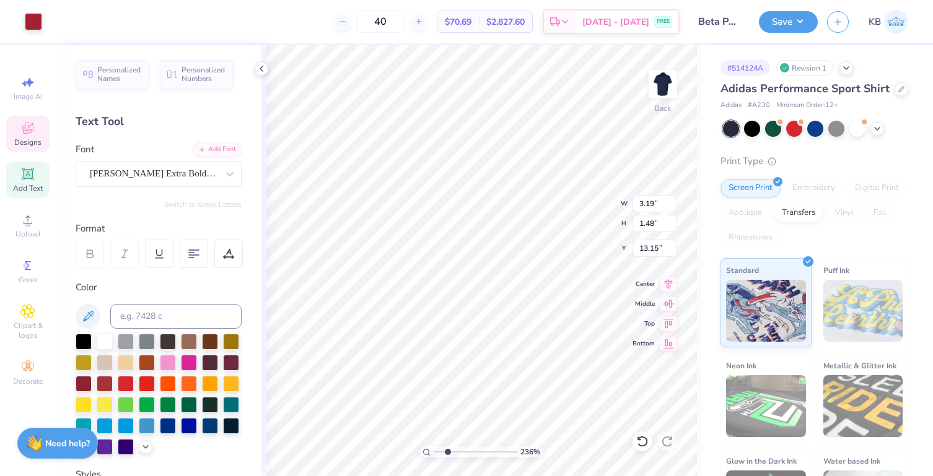
scroll to position [10, 1]
type textarea "BETA"
type input "0.48"
type input "14.83"
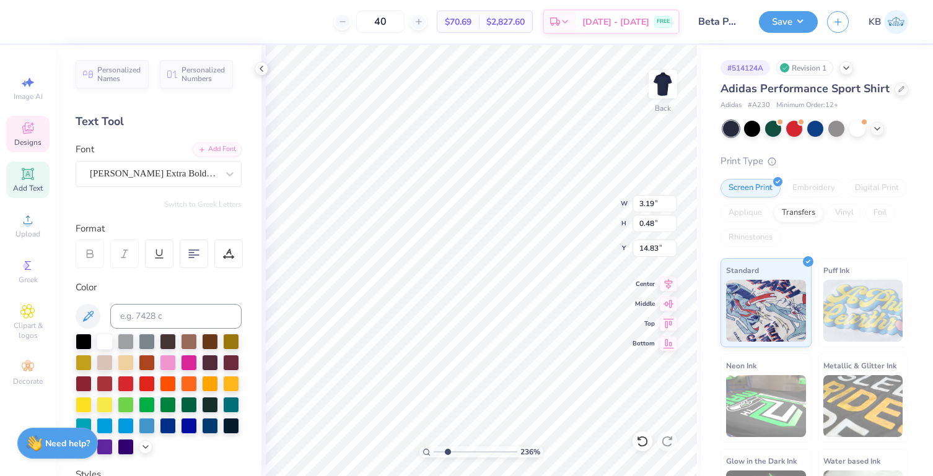
scroll to position [10, 4]
type textarea "THETA PI"
type input "1.32"
type input "0.21"
type input "15.51"
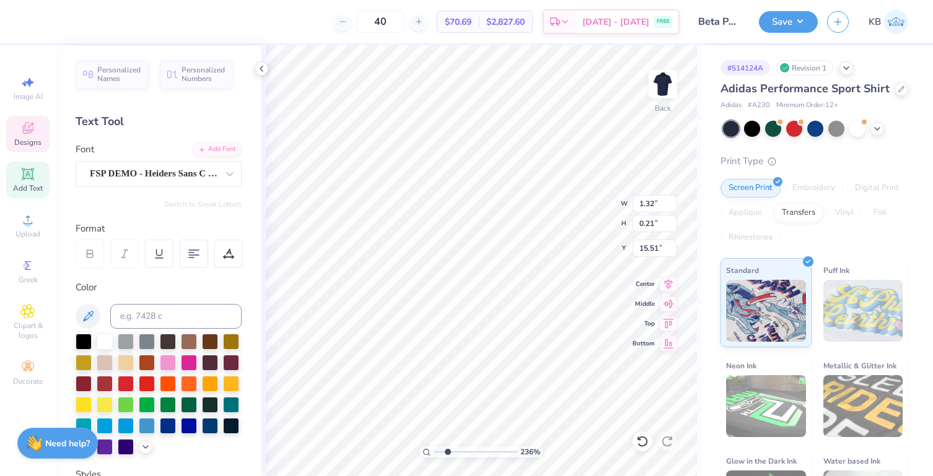
type textarea "F"
type textarea "ELON, [US_STATE]"
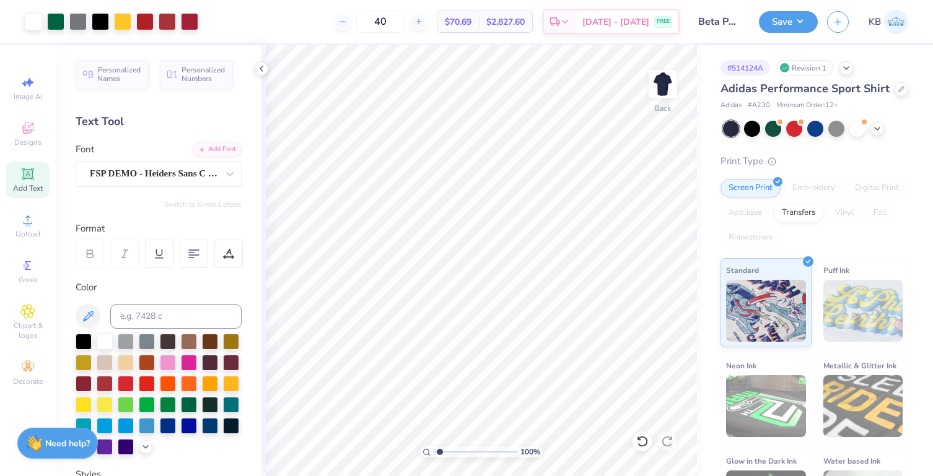
drag, startPoint x: 448, startPoint y: 452, endPoint x: 439, endPoint y: 452, distance: 9.3
type input "1.4"
click at [439, 452] on input "range" at bounding box center [476, 452] width 84 height 11
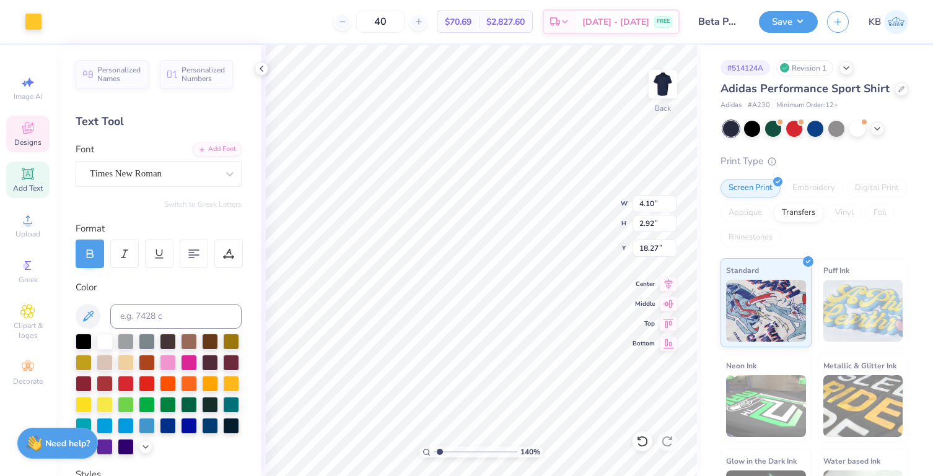
type input "4.10"
type input "2.92"
type input "18.27"
type textarea "D"
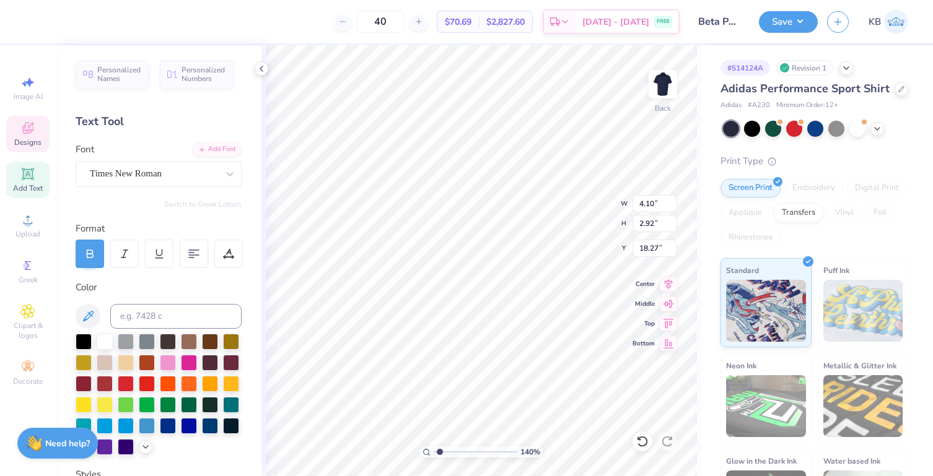
type textarea "Beta"
type input "2.33"
type input "0.76"
type input "7.19"
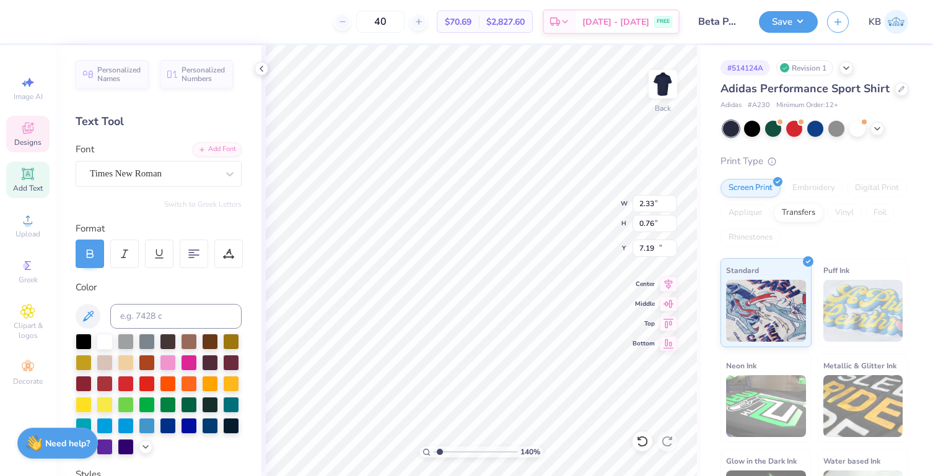
type input "3.96"
type input "2.50"
type input "18.59"
click at [178, 177] on div "Times New Roman" at bounding box center [154, 173] width 130 height 19
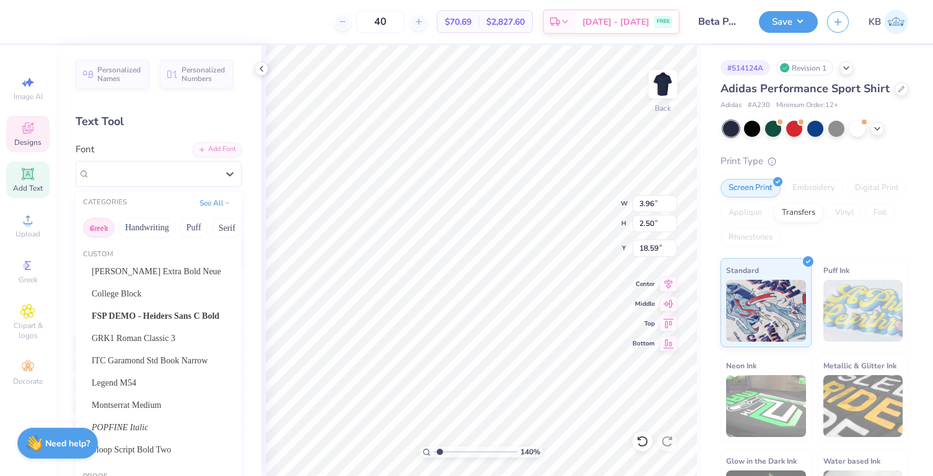
click at [102, 225] on button "Greek" at bounding box center [99, 228] width 32 height 20
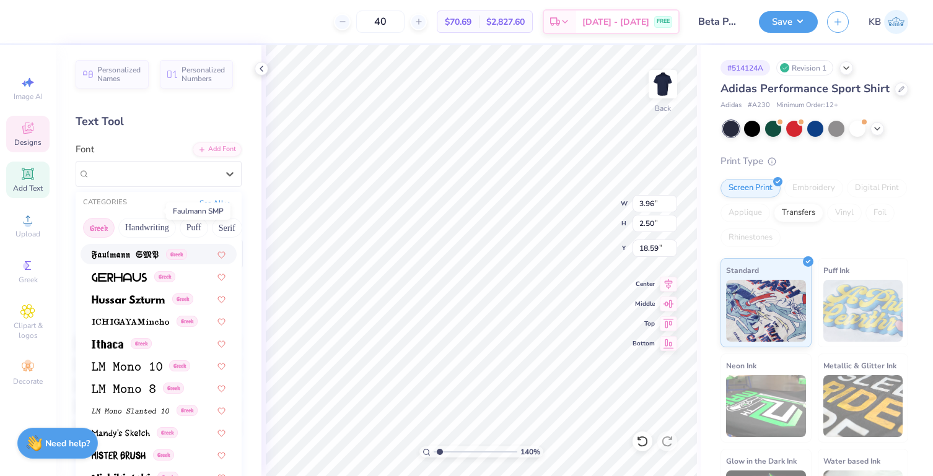
scroll to position [517, 0]
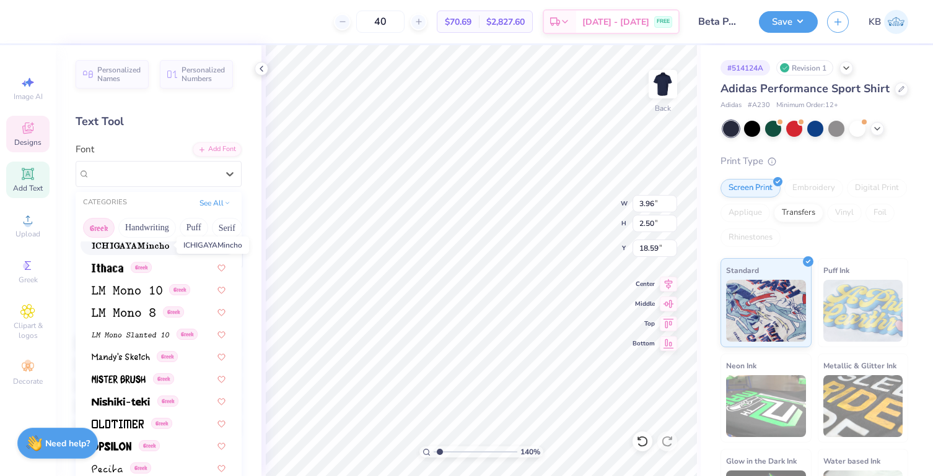
click at [116, 245] on img at bounding box center [130, 246] width 77 height 9
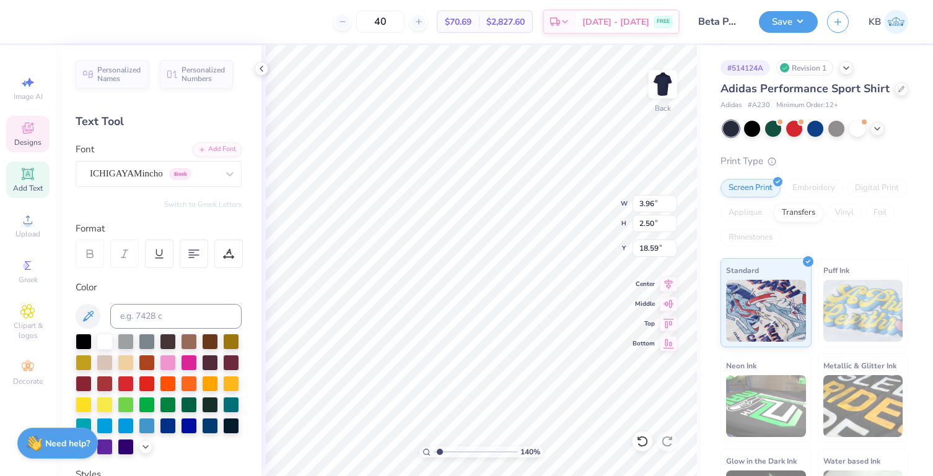
type input "3.77"
type input "2.25"
type input "18.81"
type input "3.30"
type input "2.91"
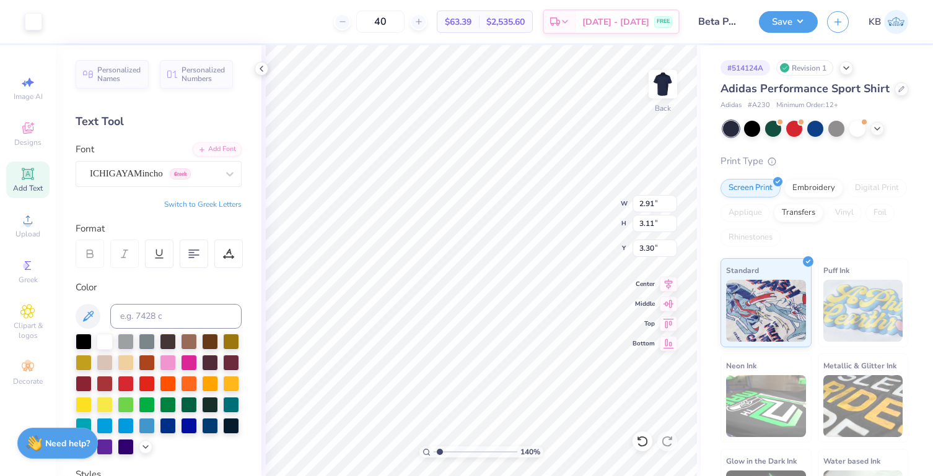
type input "3.11"
type input "3.00"
type input "6.67"
type input "3.00"
type input "8.47"
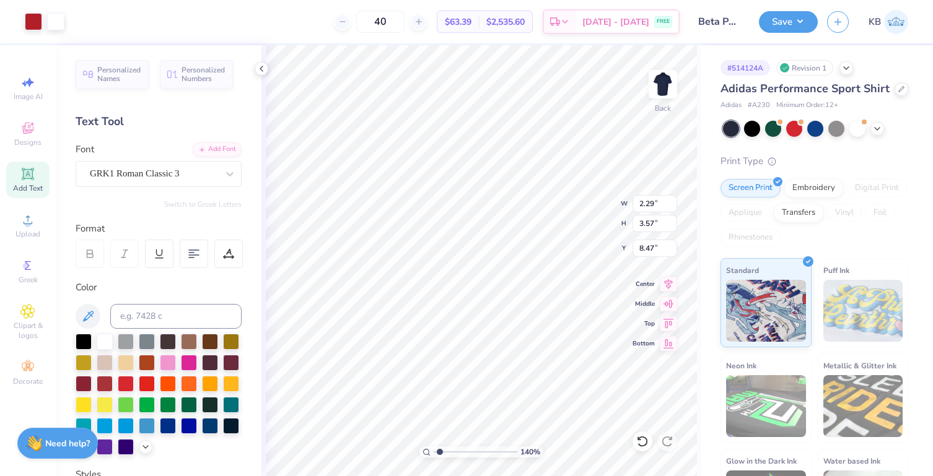
type input "2.29"
type input "3.57"
type input "3.10"
click at [79, 18] on div at bounding box center [77, 20] width 17 height 17
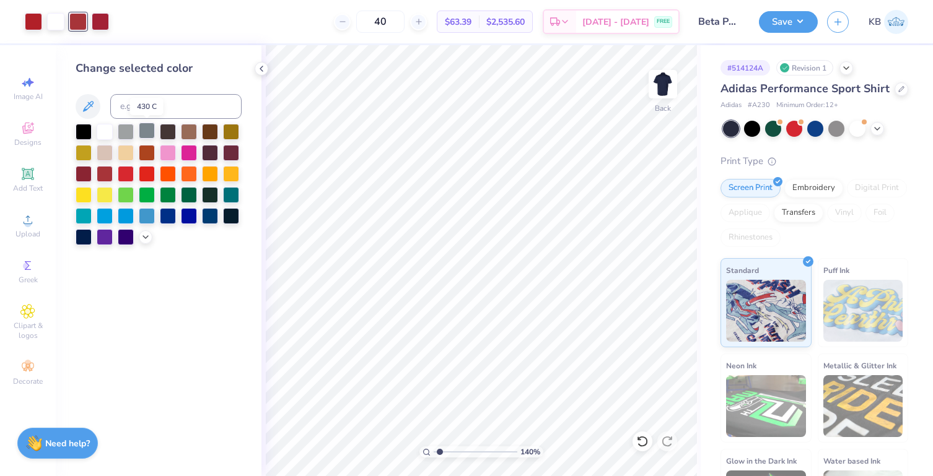
click at [140, 123] on div at bounding box center [147, 131] width 16 height 16
click at [140, 109] on div "430 C" at bounding box center [146, 106] width 33 height 17
click at [165, 109] on input at bounding box center [175, 106] width 131 height 25
type input "7621"
click at [76, 21] on div at bounding box center [77, 20] width 17 height 17
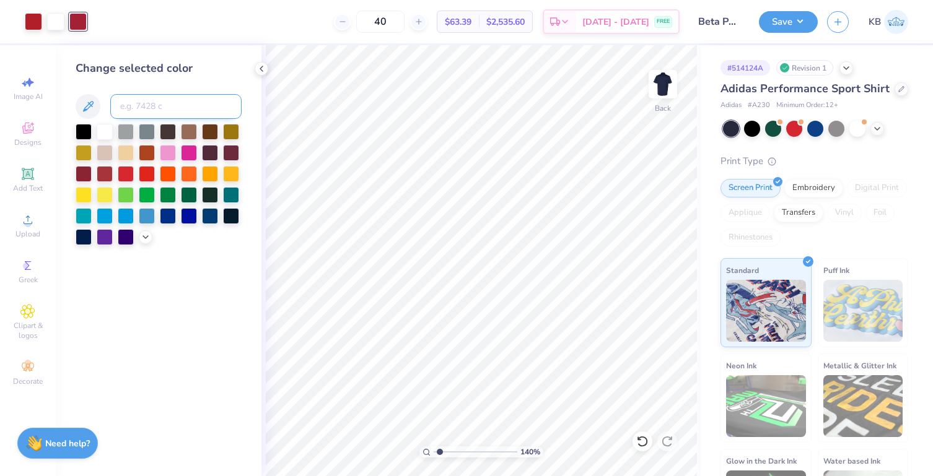
click at [142, 112] on input at bounding box center [175, 106] width 131 height 25
type input "7621"
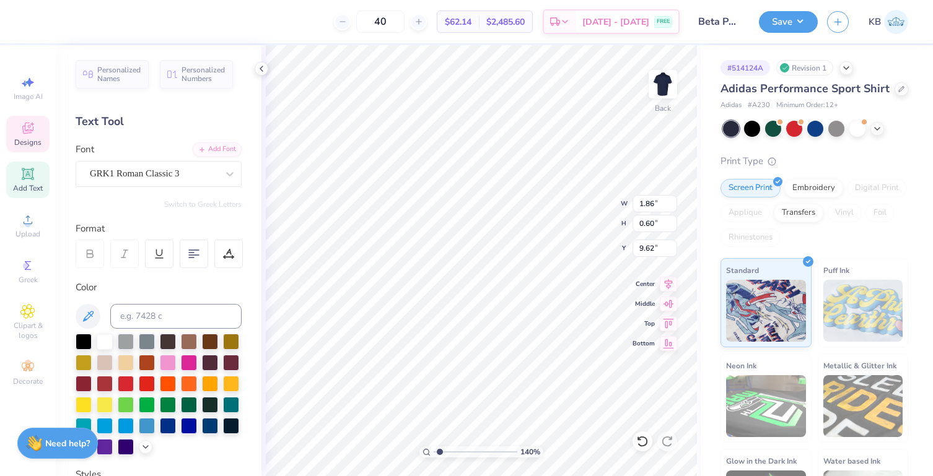
type input "9.62"
type input "2.78"
type input "0.90"
type input "8.87"
type input "2.29"
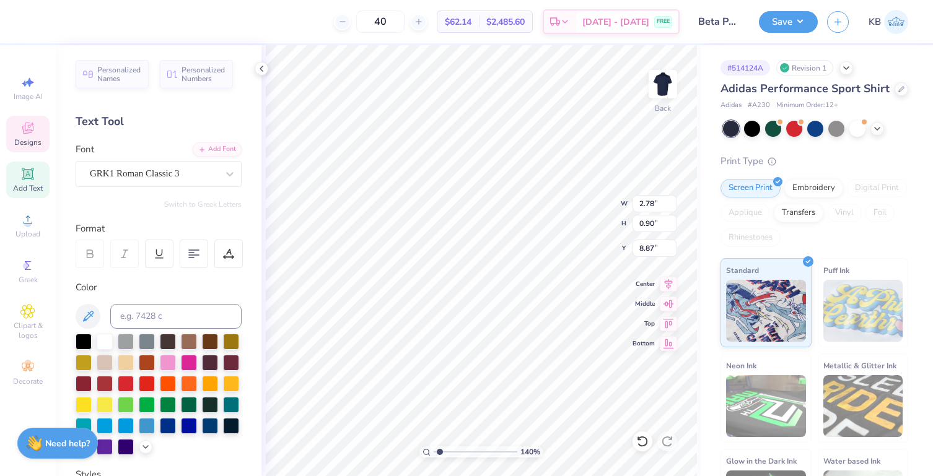
type input "3.57"
type input "4.64"
drag, startPoint x: 439, startPoint y: 452, endPoint x: 429, endPoint y: 450, distance: 10.8
click at [434, 450] on input "range" at bounding box center [476, 452] width 84 height 11
drag, startPoint x: 436, startPoint y: 450, endPoint x: 459, endPoint y: 452, distance: 23.0
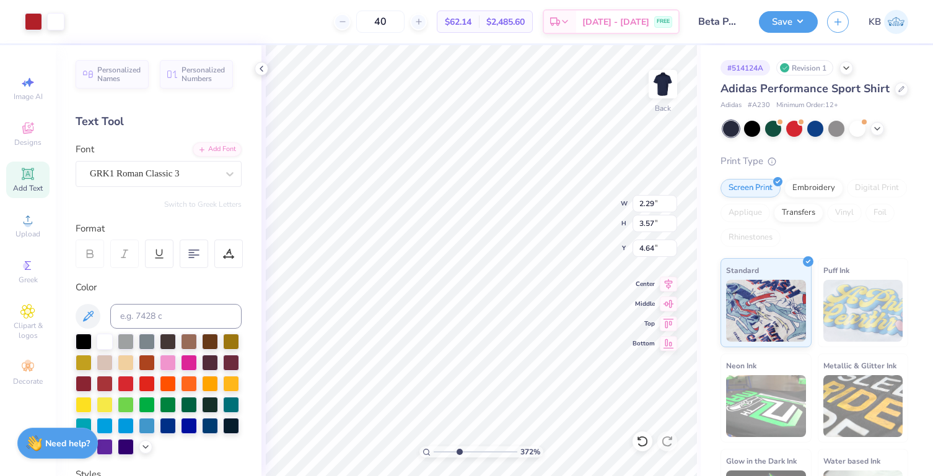
type input "3.72"
click at [459, 452] on input "range" at bounding box center [476, 452] width 84 height 11
click at [452, 360] on li "Ungroup" at bounding box center [478, 364] width 97 height 24
type input "1.98"
type input "0.64"
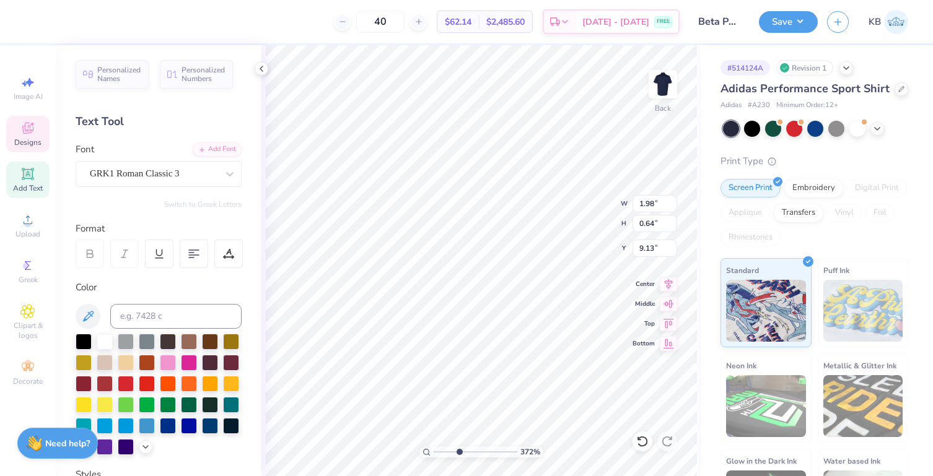
type input "7.01"
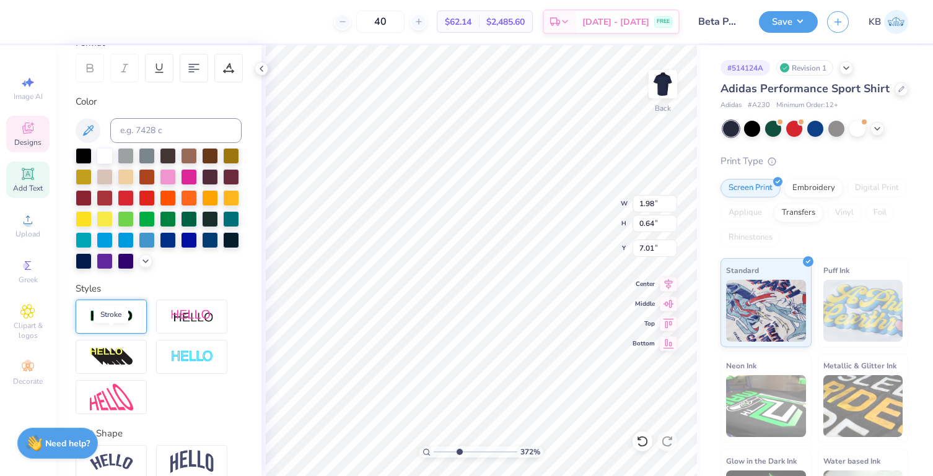
click at [107, 324] on img at bounding box center [111, 317] width 43 height 14
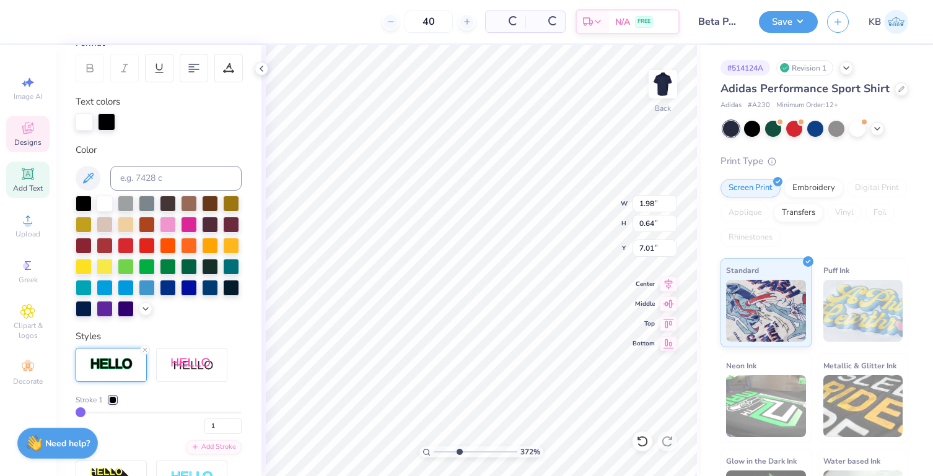
type input "1.99"
type input "0.65"
click at [113, 404] on div at bounding box center [112, 399] width 7 height 7
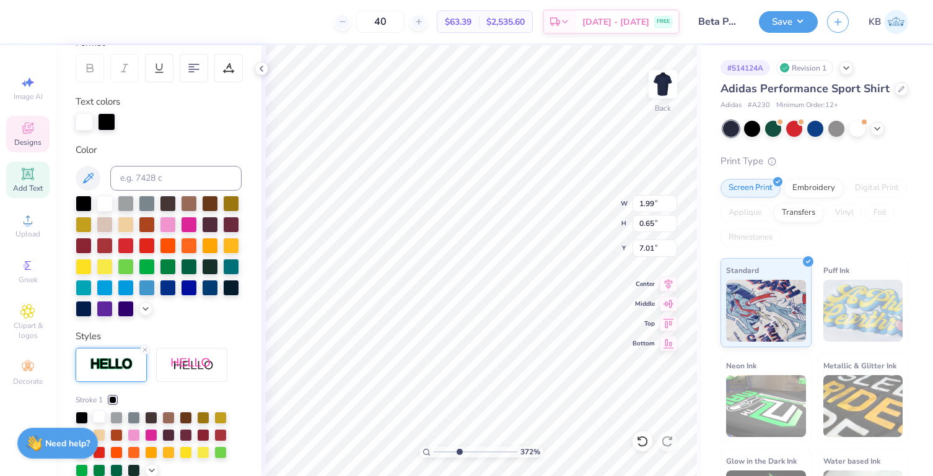
click at [103, 423] on div at bounding box center [99, 417] width 12 height 12
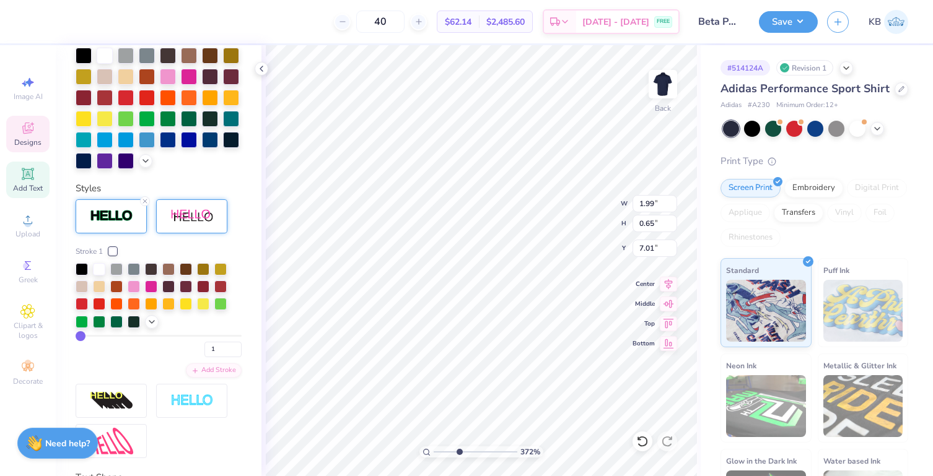
scroll to position [295, 0]
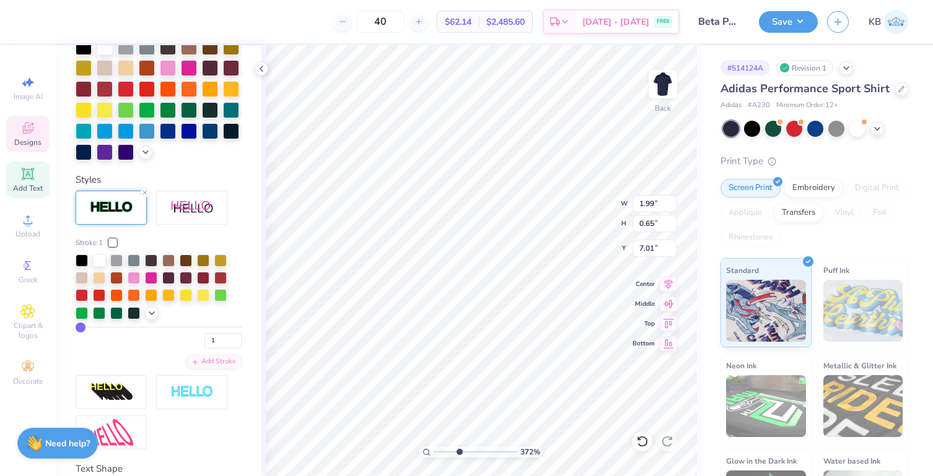
type input "2"
type input "3"
type input "4"
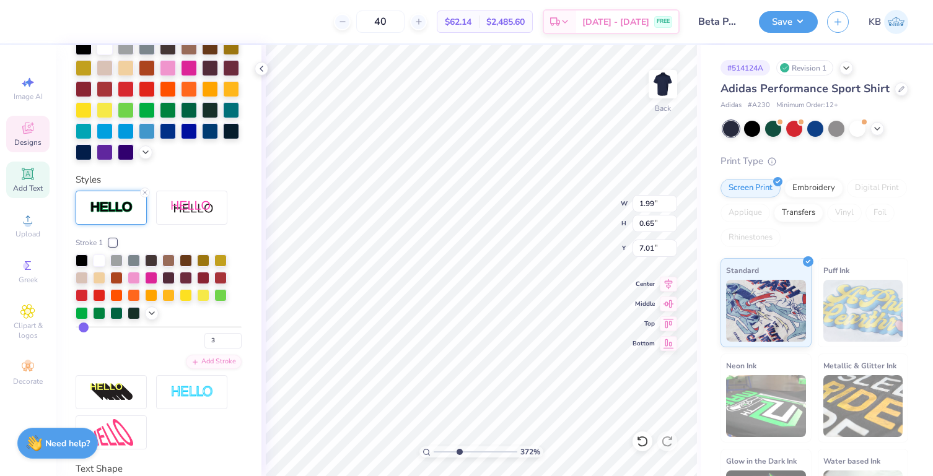
type input "4"
type input "5"
type input "6"
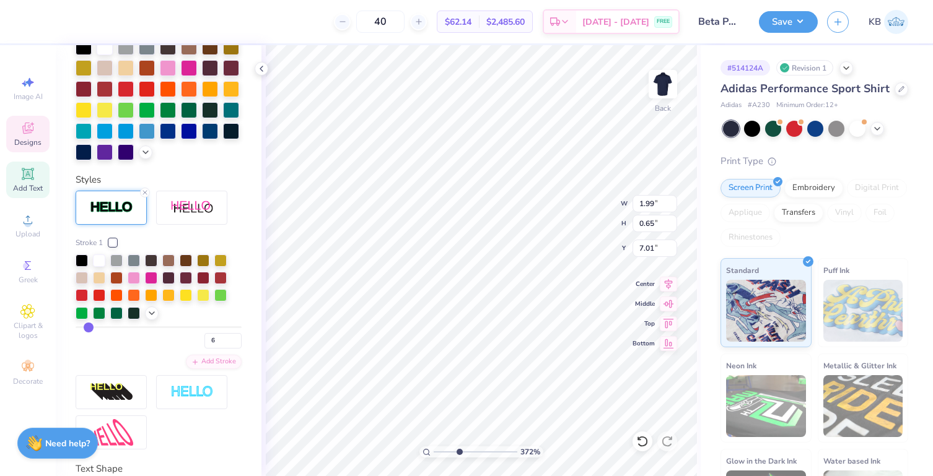
type input "7"
type input "8"
type input "9"
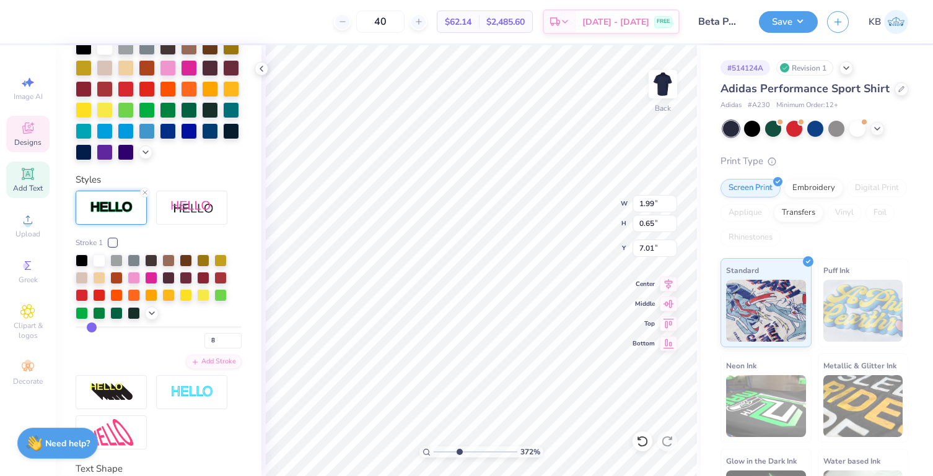
type input "9"
type input "10"
type input "11"
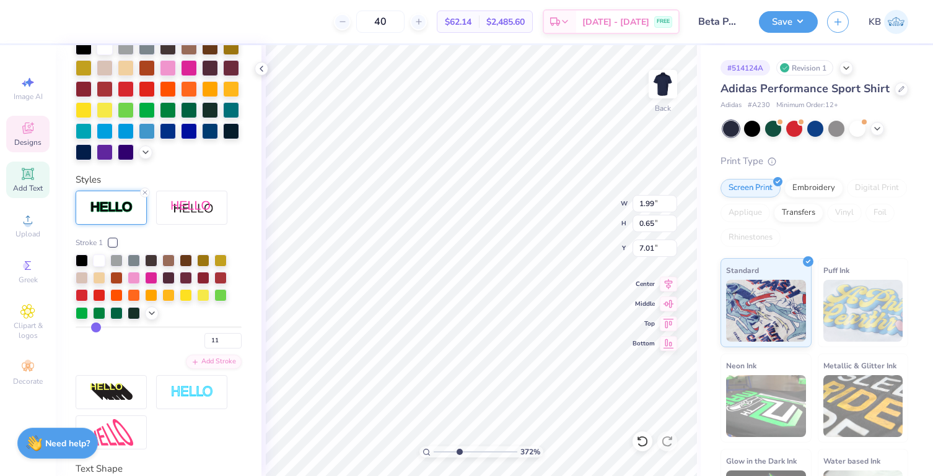
type input "12"
type input "13"
type input "14"
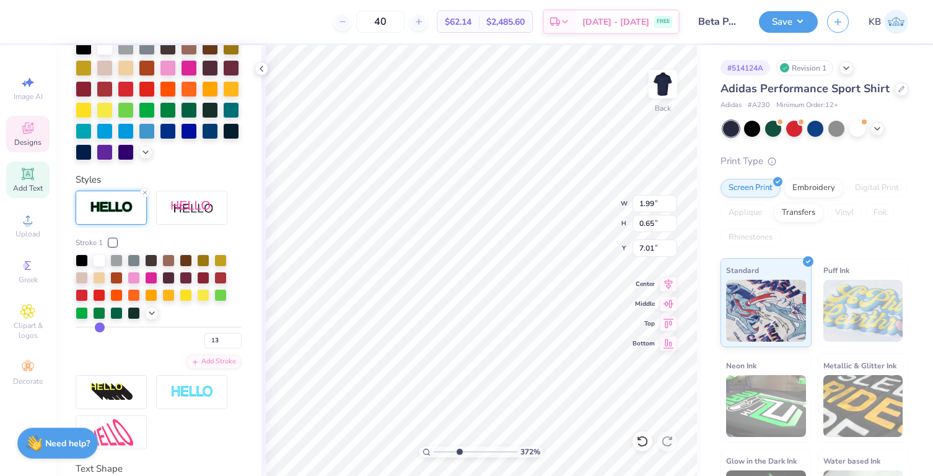
type input "14"
drag, startPoint x: 80, startPoint y: 347, endPoint x: 99, endPoint y: 349, distance: 19.2
type input "14"
click at [99, 328] on input "range" at bounding box center [159, 327] width 166 height 2
type input "2.04"
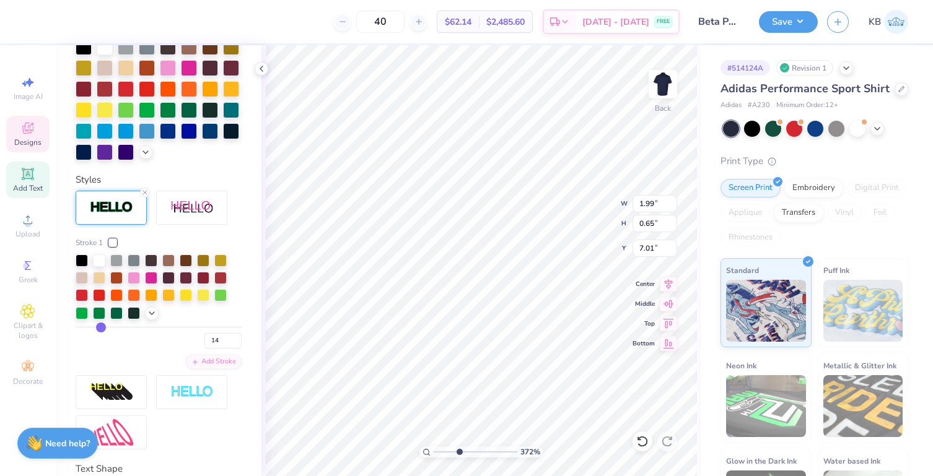
type input "0.70"
type input "6.98"
type input "13"
type input "12"
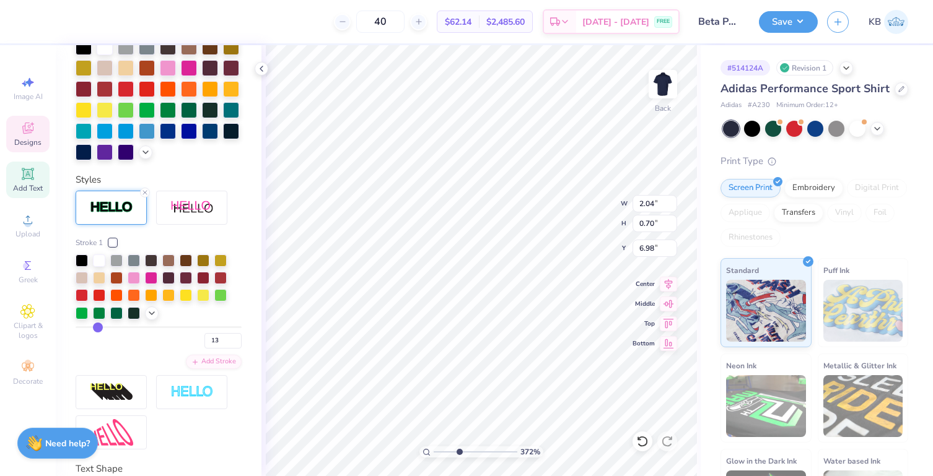
type input "12"
type input "11"
click at [94, 328] on input "range" at bounding box center [159, 327] width 166 height 2
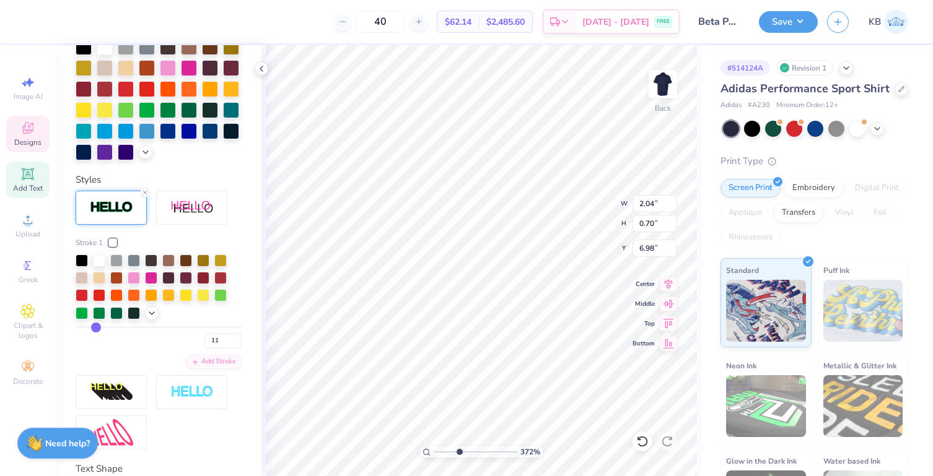
type input "2.03"
type input "0.69"
type input "6.99"
type input "10"
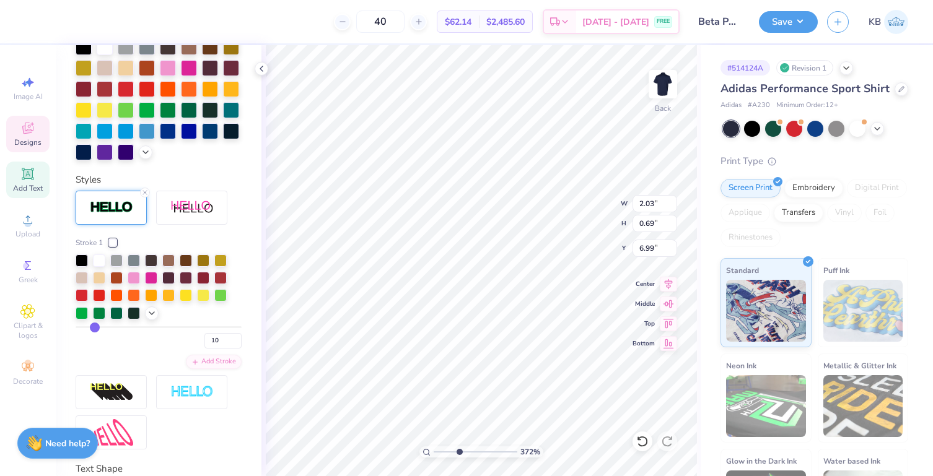
type input "9"
type input "8"
type input "7"
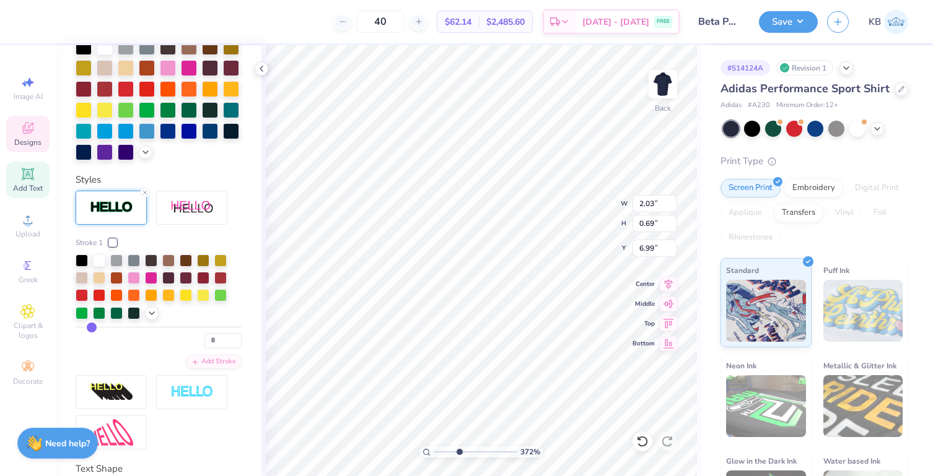
type input "7"
type input "6"
drag, startPoint x: 94, startPoint y: 349, endPoint x: 87, endPoint y: 349, distance: 7.4
type input "6"
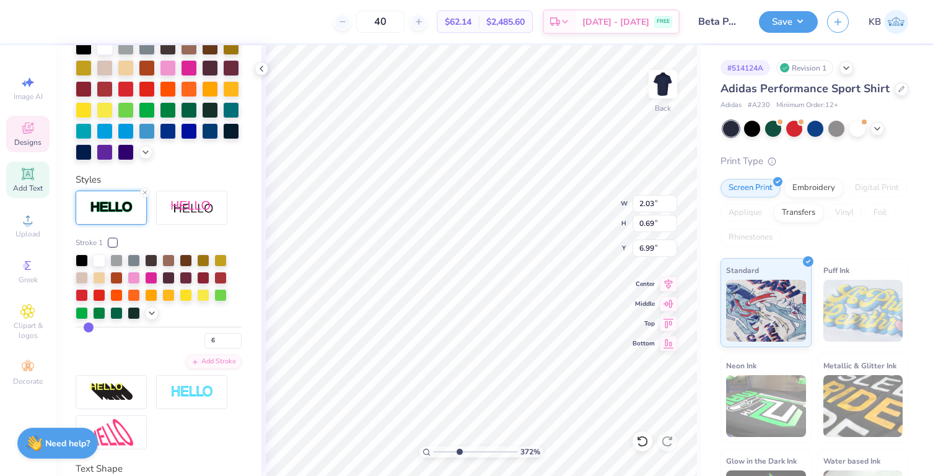
click at [87, 328] on input "range" at bounding box center [159, 327] width 166 height 2
click at [84, 328] on input "range" at bounding box center [159, 327] width 166 height 2
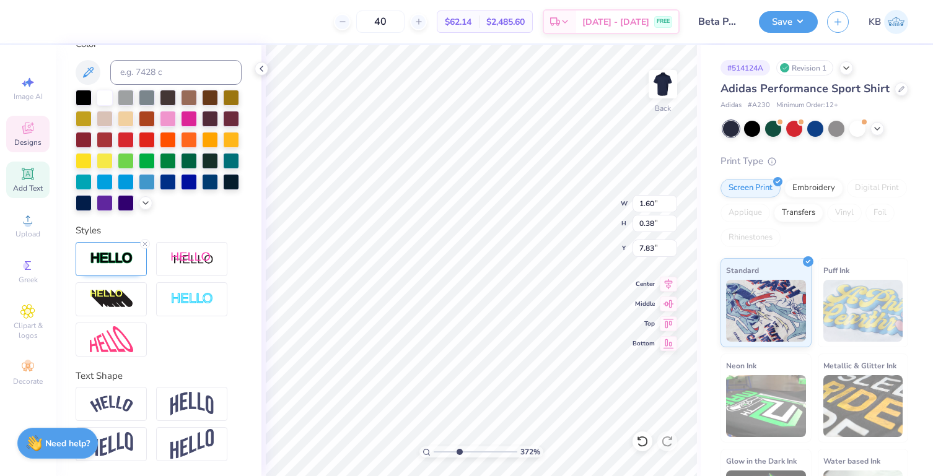
scroll to position [313, 0]
drag, startPoint x: 458, startPoint y: 452, endPoint x: 437, endPoint y: 452, distance: 21.1
click at [437, 452] on input "range" at bounding box center [476, 452] width 84 height 11
drag, startPoint x: 438, startPoint y: 450, endPoint x: 467, endPoint y: 446, distance: 29.3
click at [467, 447] on input "range" at bounding box center [476, 452] width 84 height 11
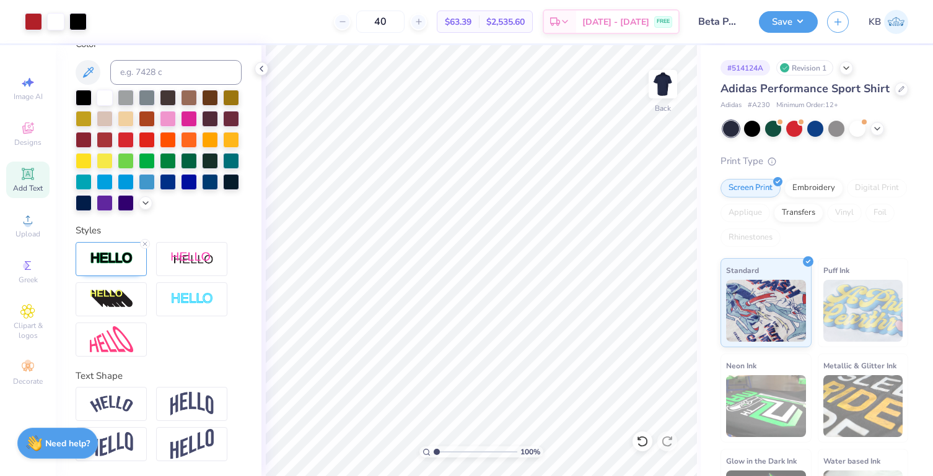
drag, startPoint x: 466, startPoint y: 452, endPoint x: 430, endPoint y: 448, distance: 35.4
click at [434, 448] on input "range" at bounding box center [476, 452] width 84 height 11
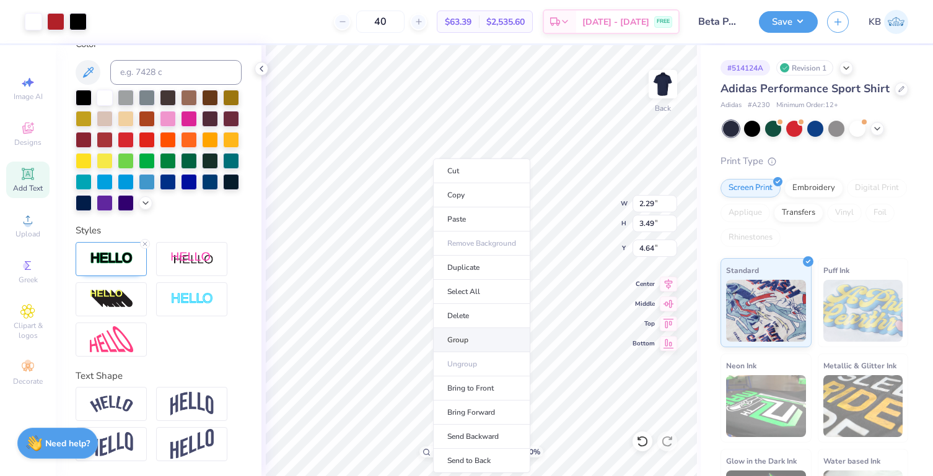
click at [453, 343] on li "Group" at bounding box center [481, 340] width 97 height 24
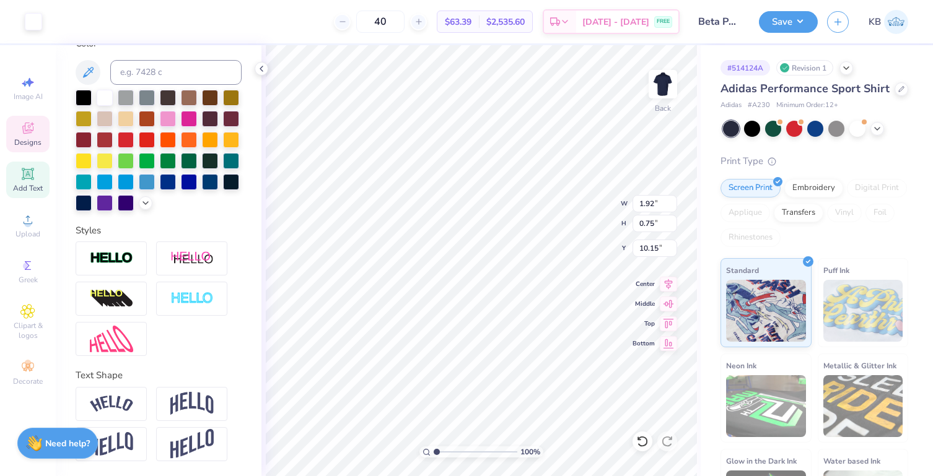
scroll to position [264, 0]
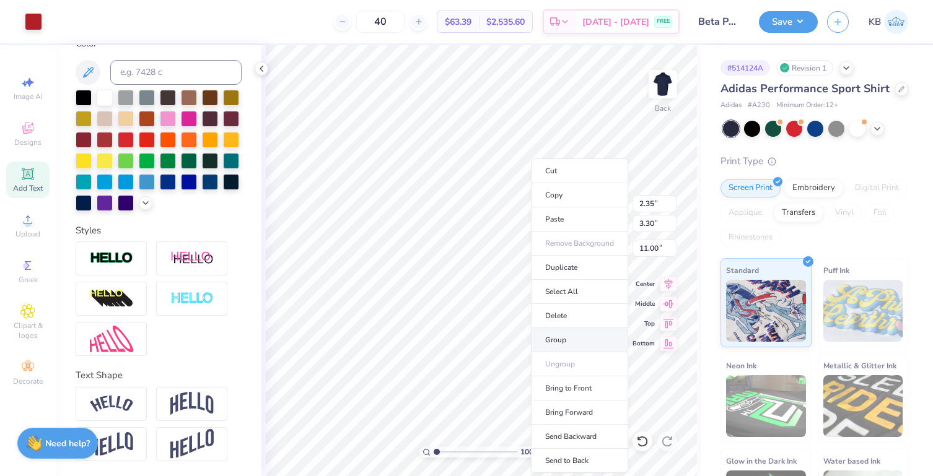
click at [552, 346] on li "Group" at bounding box center [579, 340] width 97 height 24
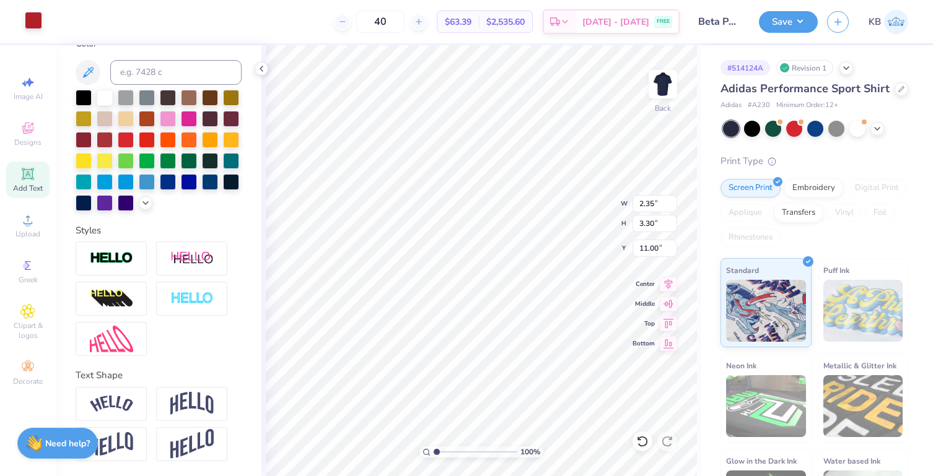
click at [35, 17] on div at bounding box center [33, 20] width 17 height 17
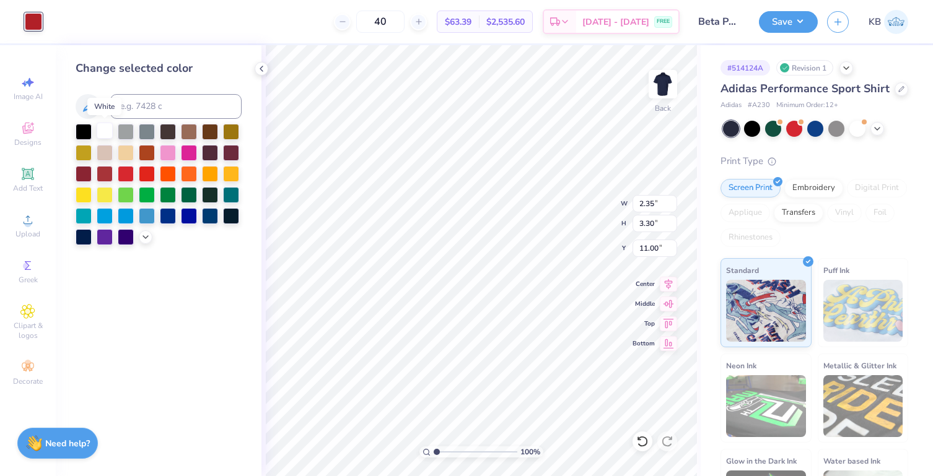
click at [105, 129] on div at bounding box center [105, 131] width 16 height 16
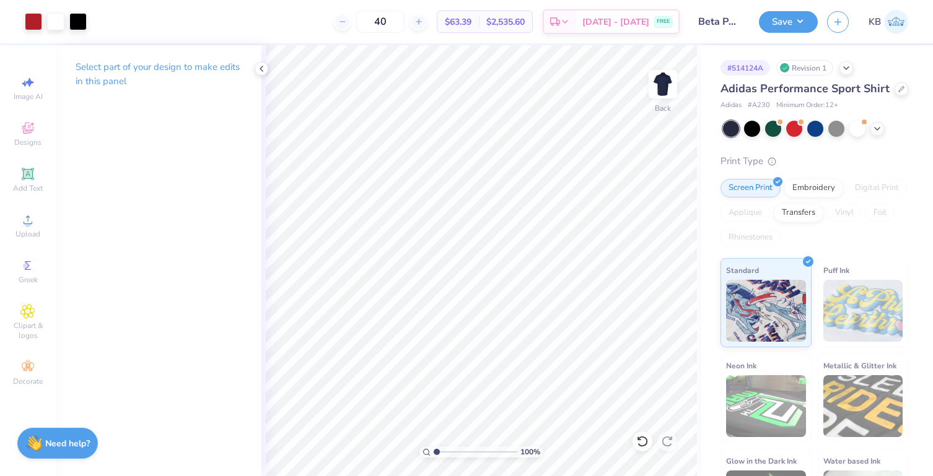
drag, startPoint x: 440, startPoint y: 452, endPoint x: 435, endPoint y: 447, distance: 6.6
click at [435, 447] on input "range" at bounding box center [476, 452] width 84 height 11
drag, startPoint x: 438, startPoint y: 453, endPoint x: 458, endPoint y: 452, distance: 20.5
click at [458, 452] on input "range" at bounding box center [476, 452] width 84 height 11
click at [776, 27] on button "Save" at bounding box center [788, 20] width 59 height 22
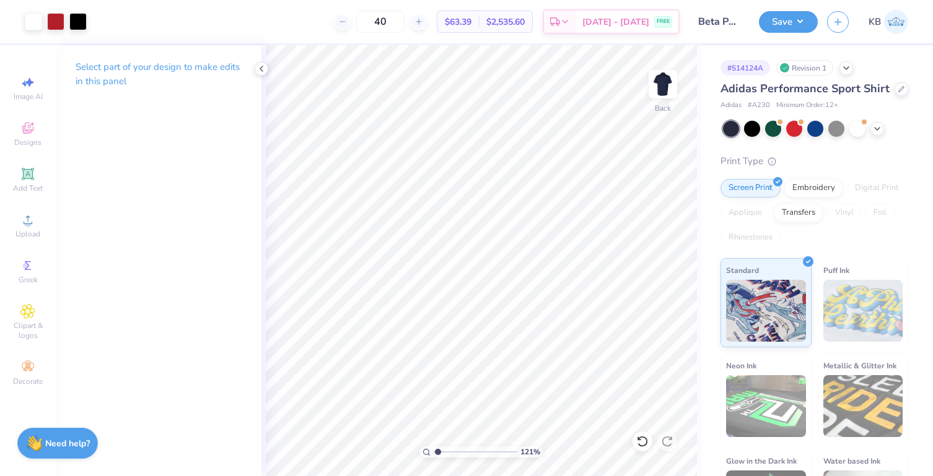
drag, startPoint x: 455, startPoint y: 452, endPoint x: 438, endPoint y: 452, distance: 17.3
click at [438, 452] on input "range" at bounding box center [476, 452] width 84 height 11
click at [57, 20] on div at bounding box center [55, 20] width 17 height 17
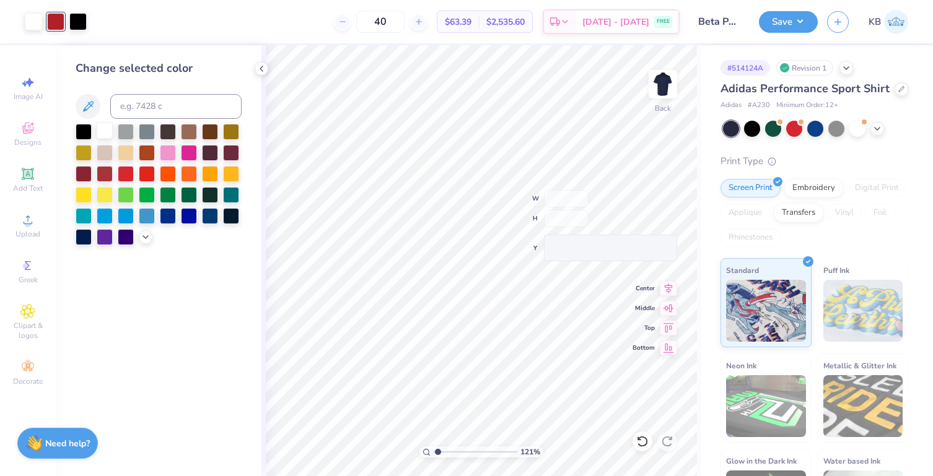
click at [99, 128] on div at bounding box center [105, 131] width 16 height 16
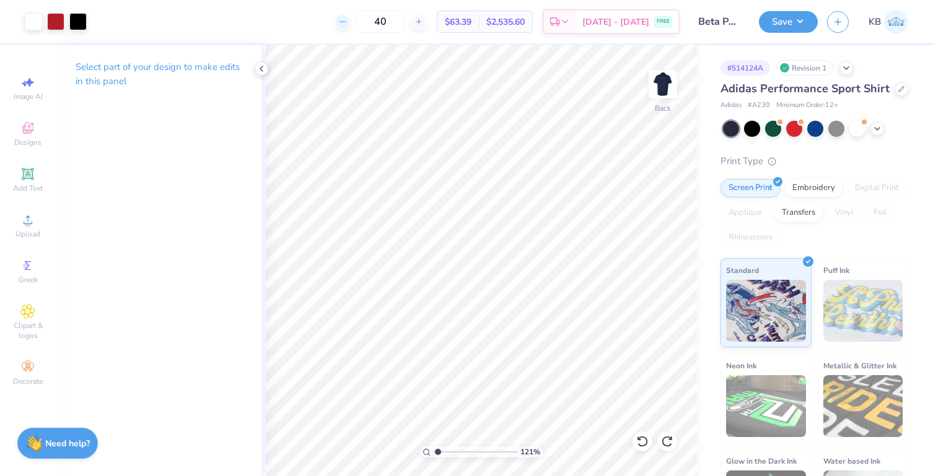
drag, startPoint x: 406, startPoint y: 19, endPoint x: 364, endPoint y: 19, distance: 42.1
click at [364, 19] on div "40" at bounding box center [380, 22] width 93 height 22
click at [396, 24] on input "50" at bounding box center [380, 22] width 48 height 22
click at [787, 14] on button "Save" at bounding box center [788, 20] width 59 height 22
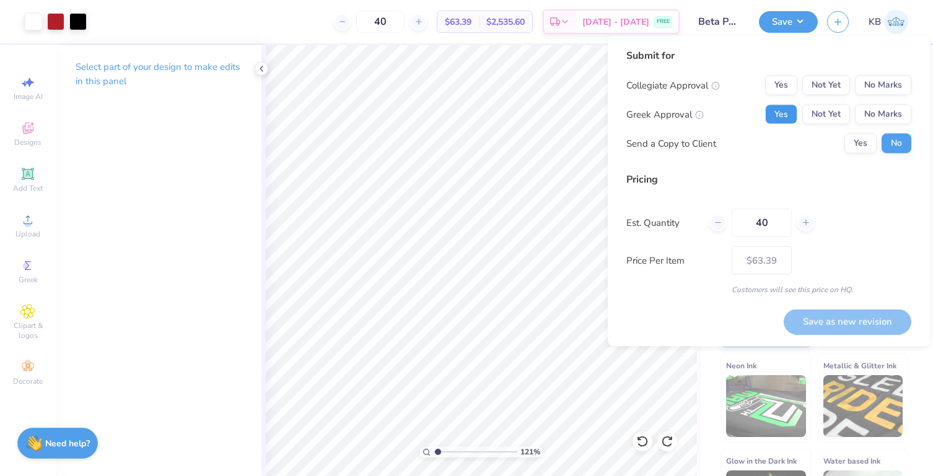
click at [792, 113] on button "Yes" at bounding box center [781, 115] width 32 height 20
click at [876, 87] on button "No Marks" at bounding box center [883, 86] width 56 height 20
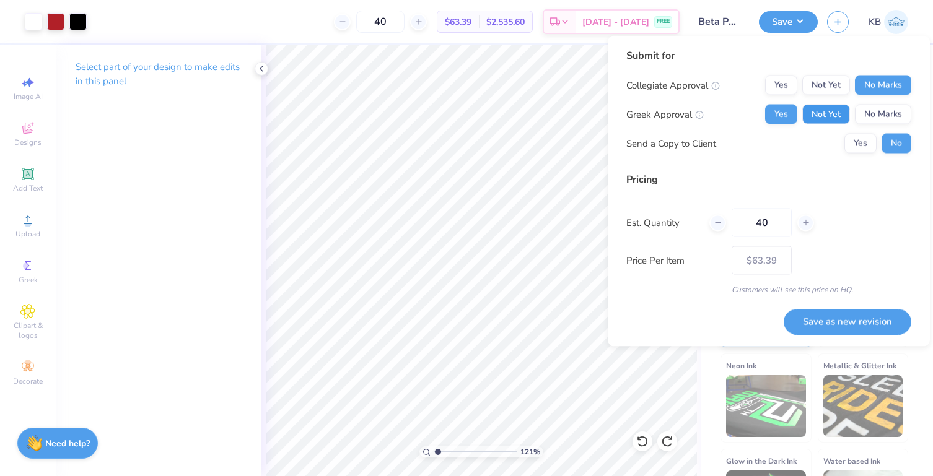
click at [844, 106] on button "Not Yet" at bounding box center [826, 115] width 48 height 20
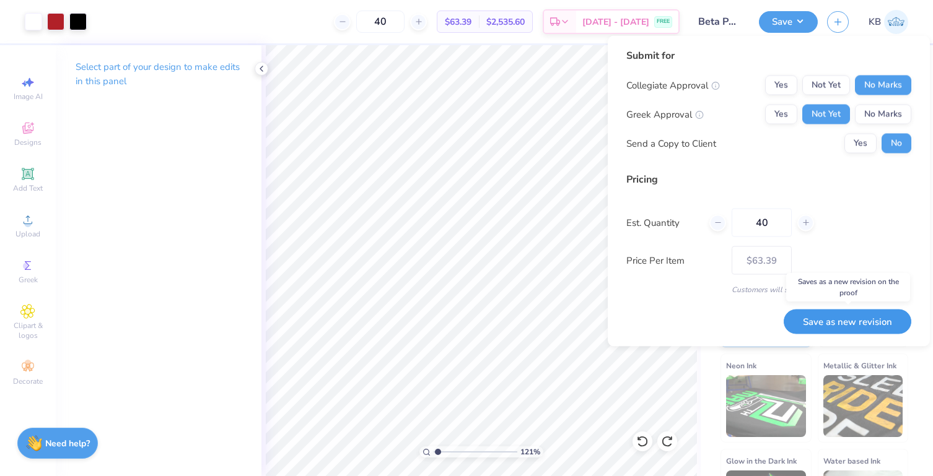
click at [813, 323] on button "Save as new revision" at bounding box center [848, 321] width 128 height 25
